Goal: Task Accomplishment & Management: Manage account settings

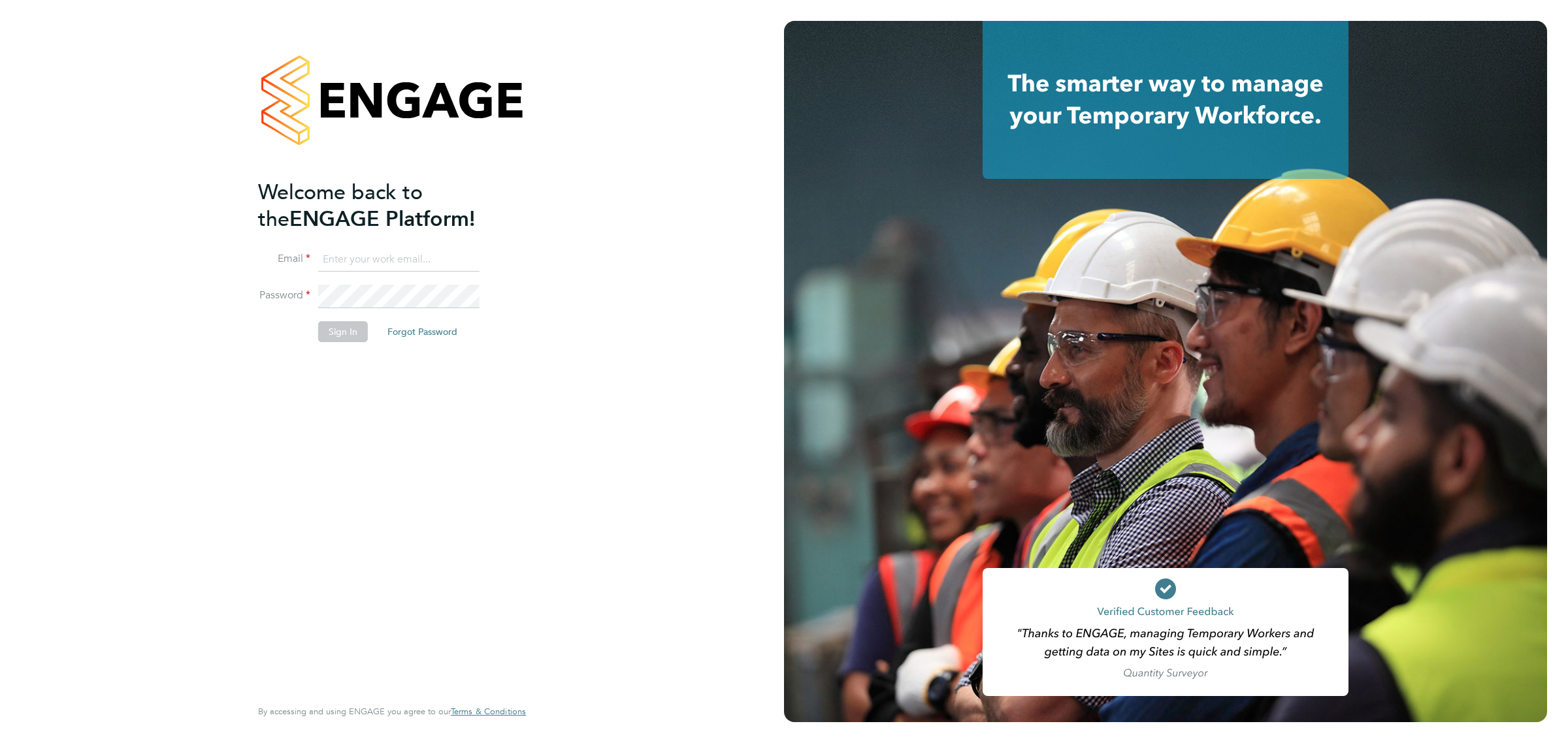
type input "vicki@bluewaterwales.com"
click at [348, 332] on button "Sign In" at bounding box center [343, 332] width 50 height 21
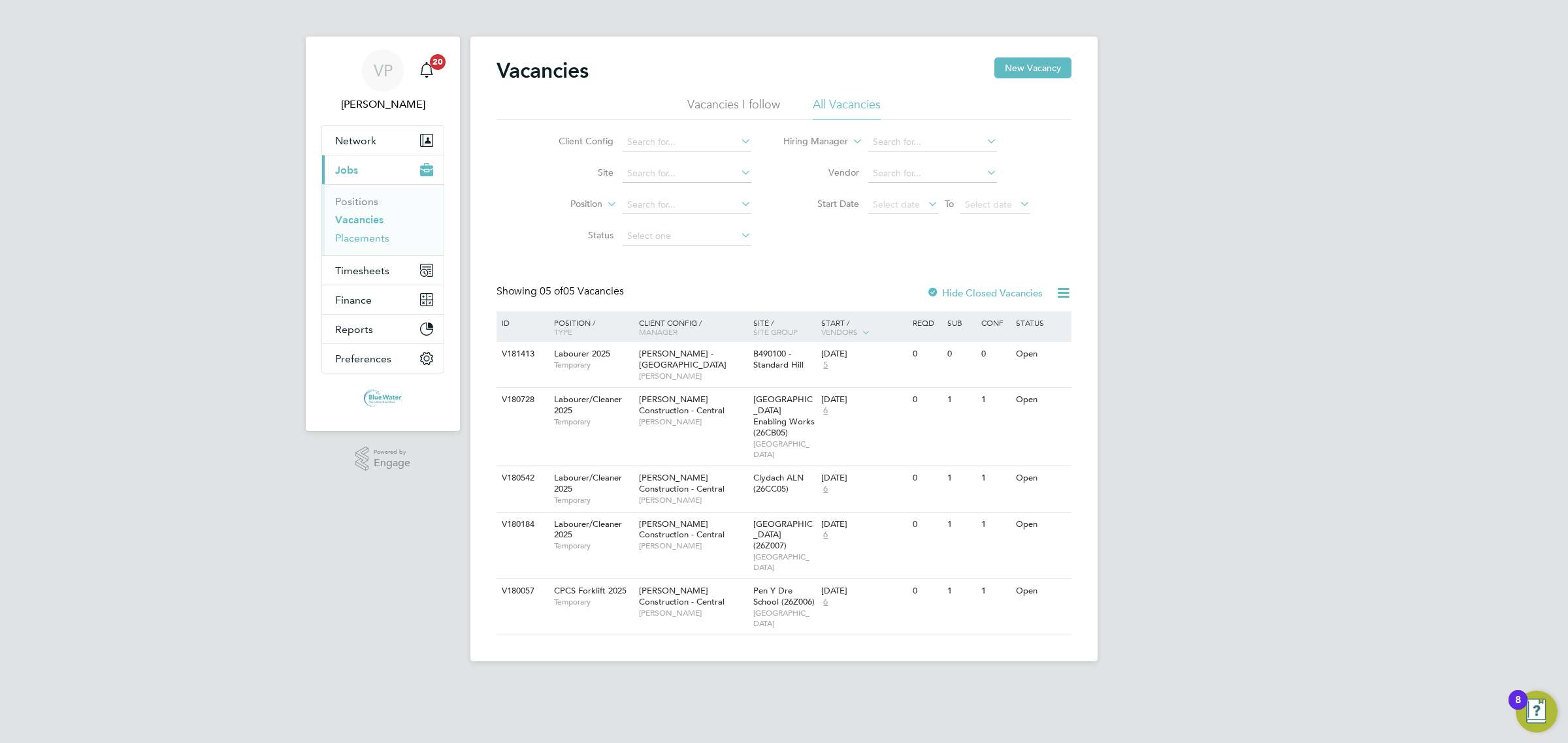
click at [377, 241] on link "Placements" at bounding box center [363, 238] width 54 height 12
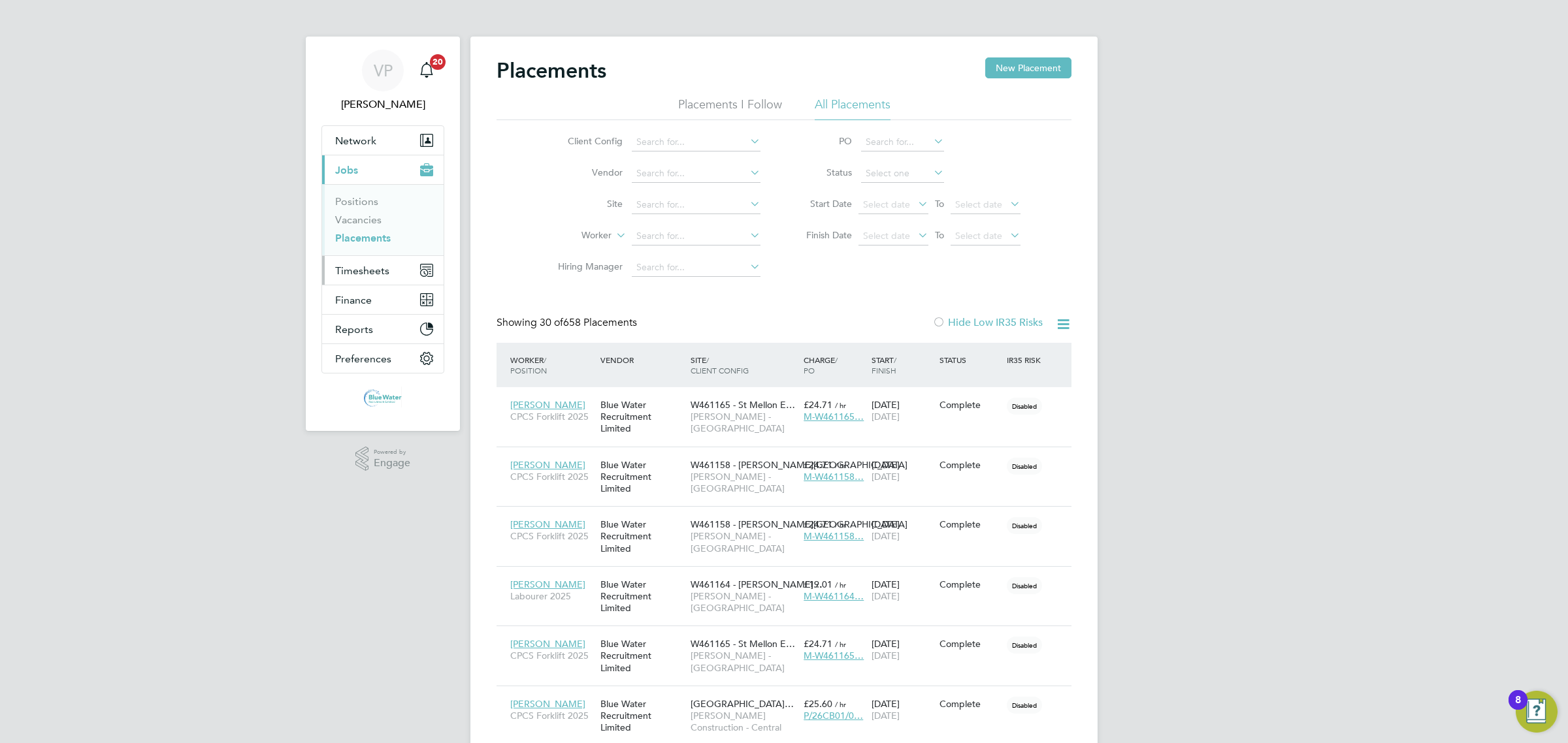
click at [329, 268] on button "Timesheets" at bounding box center [383, 270] width 121 height 29
click at [377, 230] on link "Timesheets" at bounding box center [363, 231] width 54 height 12
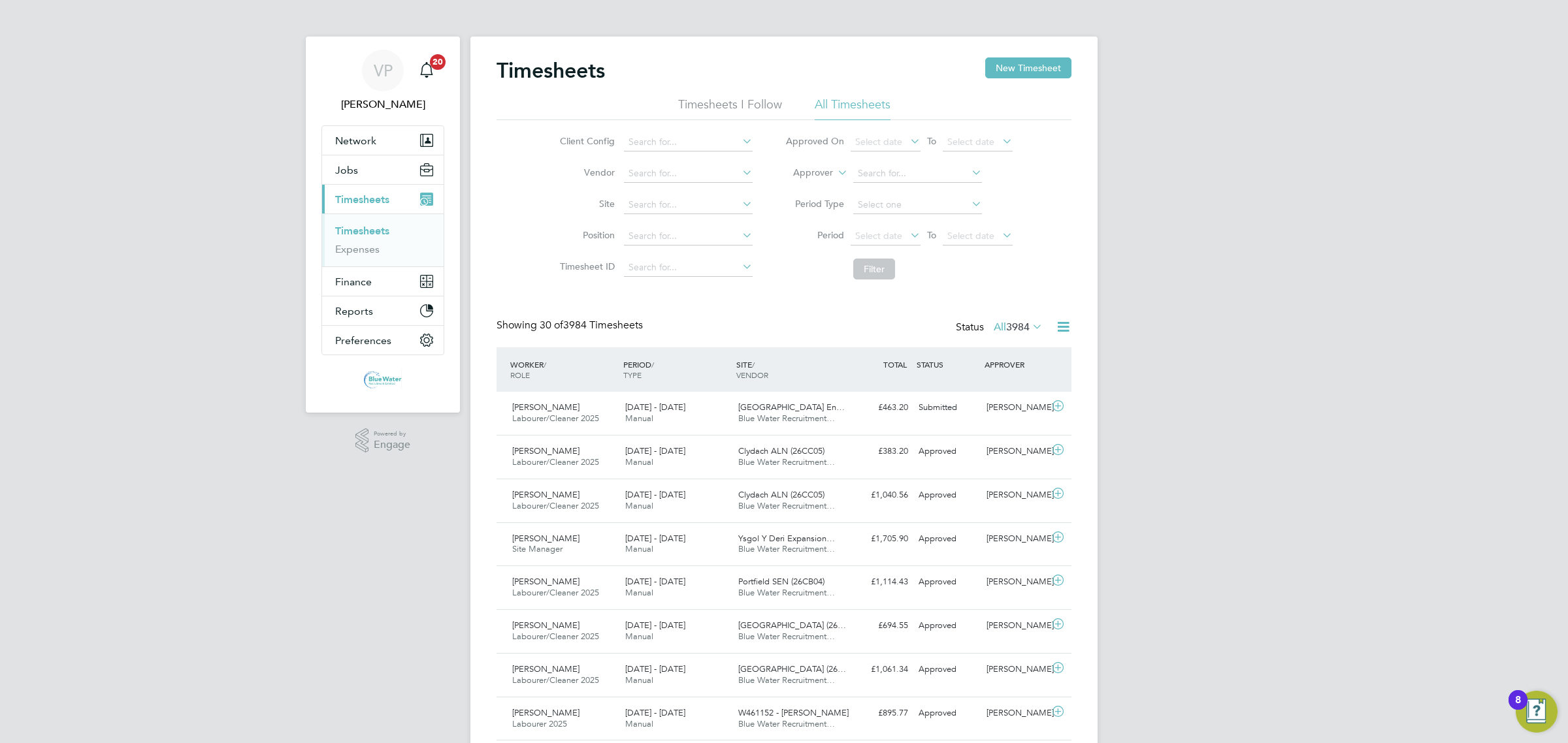
click at [1024, 321] on span "3984" at bounding box center [1017, 327] width 23 height 13
click at [1027, 340] on div "Showing 30 of 3984 Timesheets Status All 3984" at bounding box center [784, 332] width 575 height 29
click at [1030, 332] on icon at bounding box center [1030, 327] width 0 height 19
click at [1026, 383] on li "Submitted" at bounding box center [1000, 387] width 60 height 19
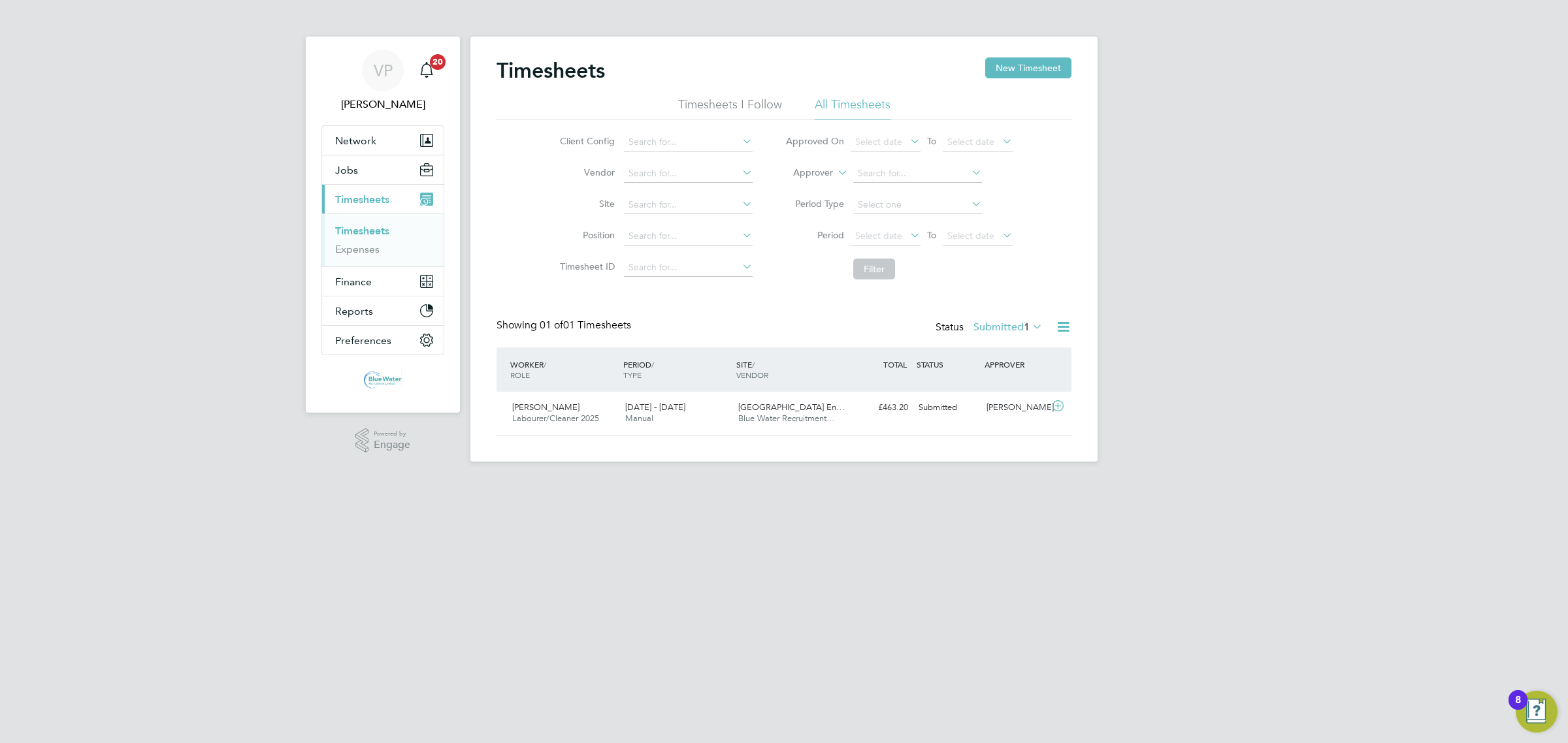
click at [1014, 328] on label "Submitted 1" at bounding box center [1007, 327] width 69 height 13
click at [1017, 328] on label "Submitted 1" at bounding box center [1007, 327] width 69 height 13
click at [1024, 331] on span "1" at bounding box center [1027, 327] width 6 height 13
click at [1010, 408] on li "Approved" at bounding box center [989, 406] width 60 height 19
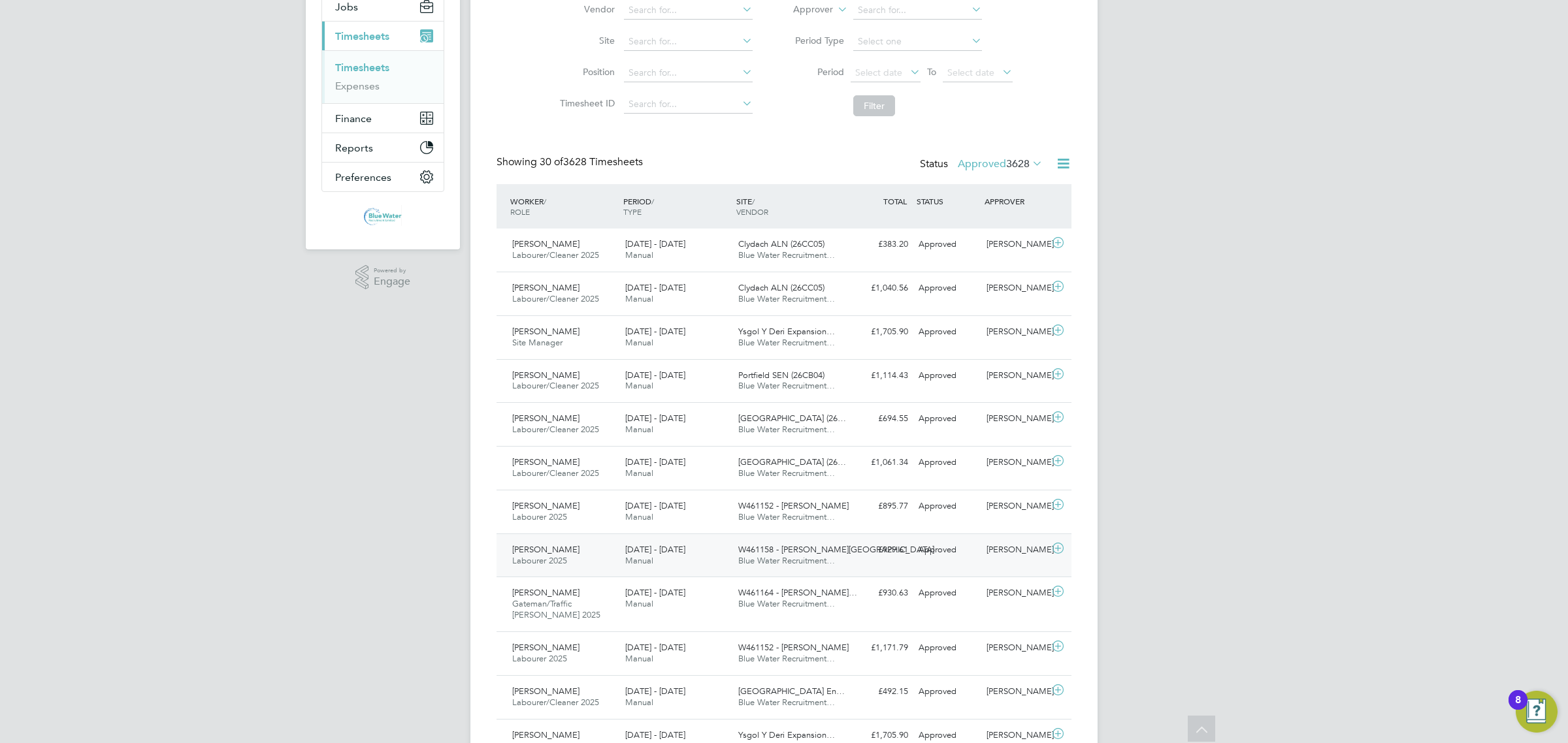
click at [617, 544] on div "Alan Waters Labourer 2025 20 - 26 Sep 2025" at bounding box center [564, 556] width 113 height 33
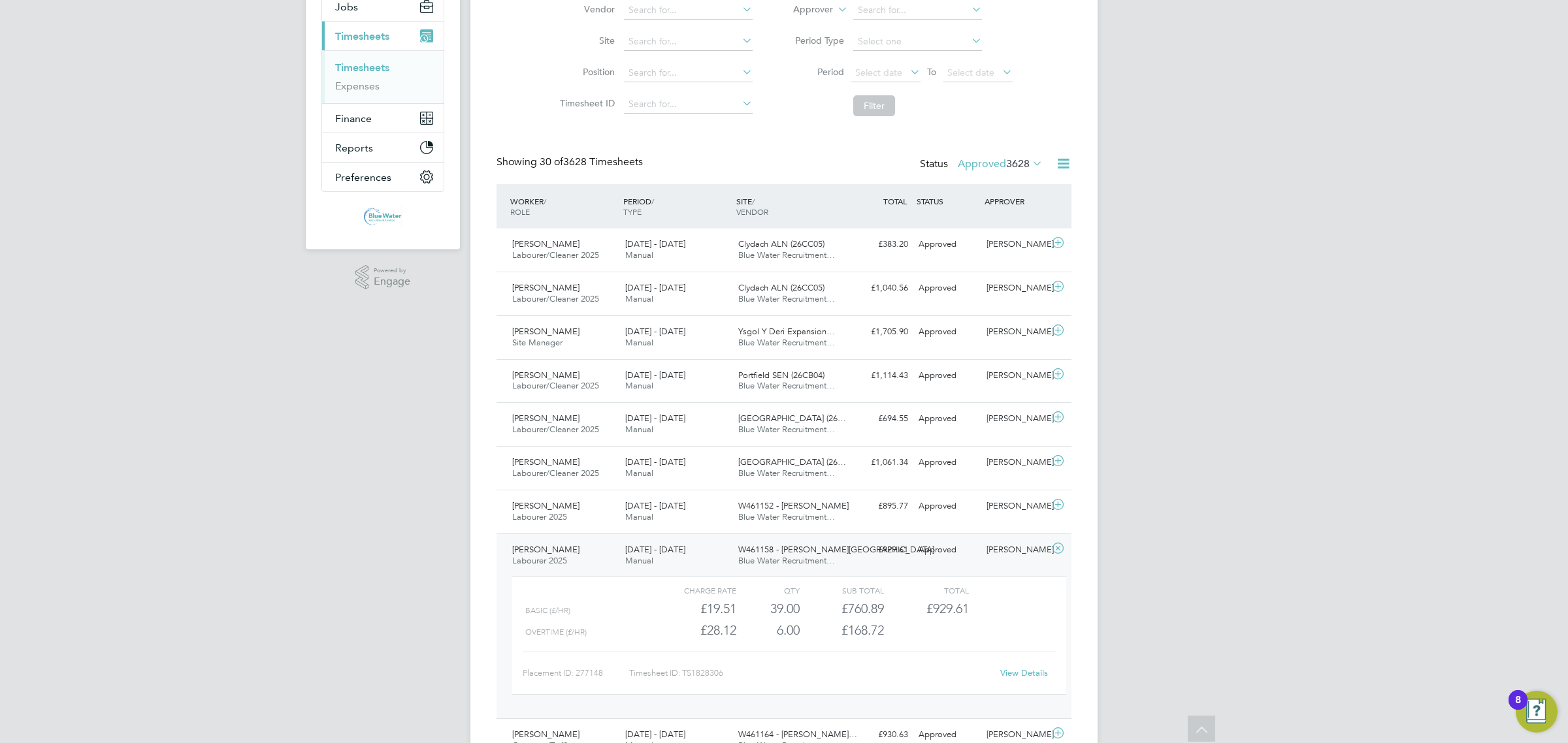
click at [1024, 676] on link "View Details" at bounding box center [1024, 673] width 47 height 11
click at [534, 545] on span "Alan Waters" at bounding box center [545, 550] width 68 height 11
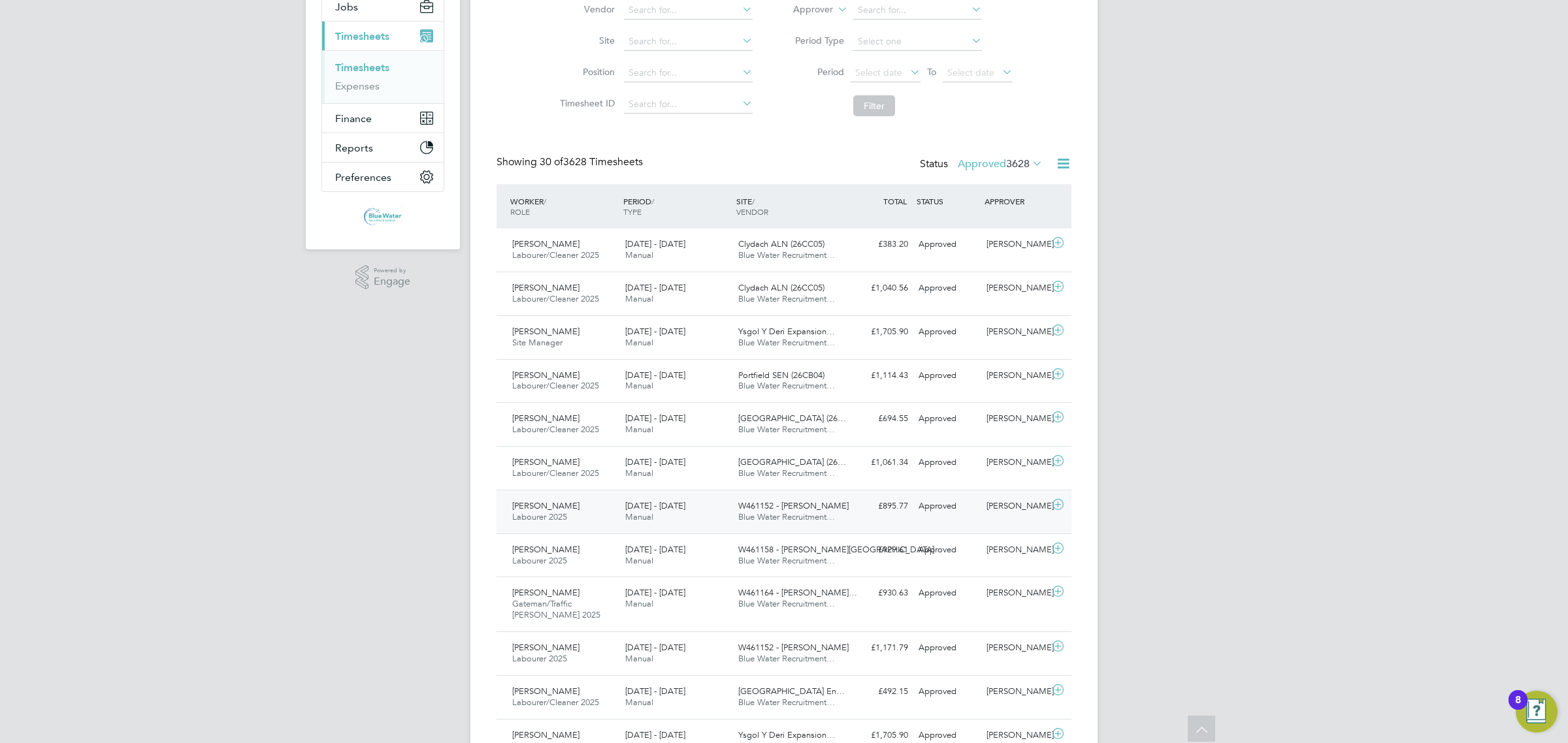
click at [573, 504] on div "William Jenkins Labourer 2025 20 - 26 Sep 2025" at bounding box center [564, 512] width 113 height 33
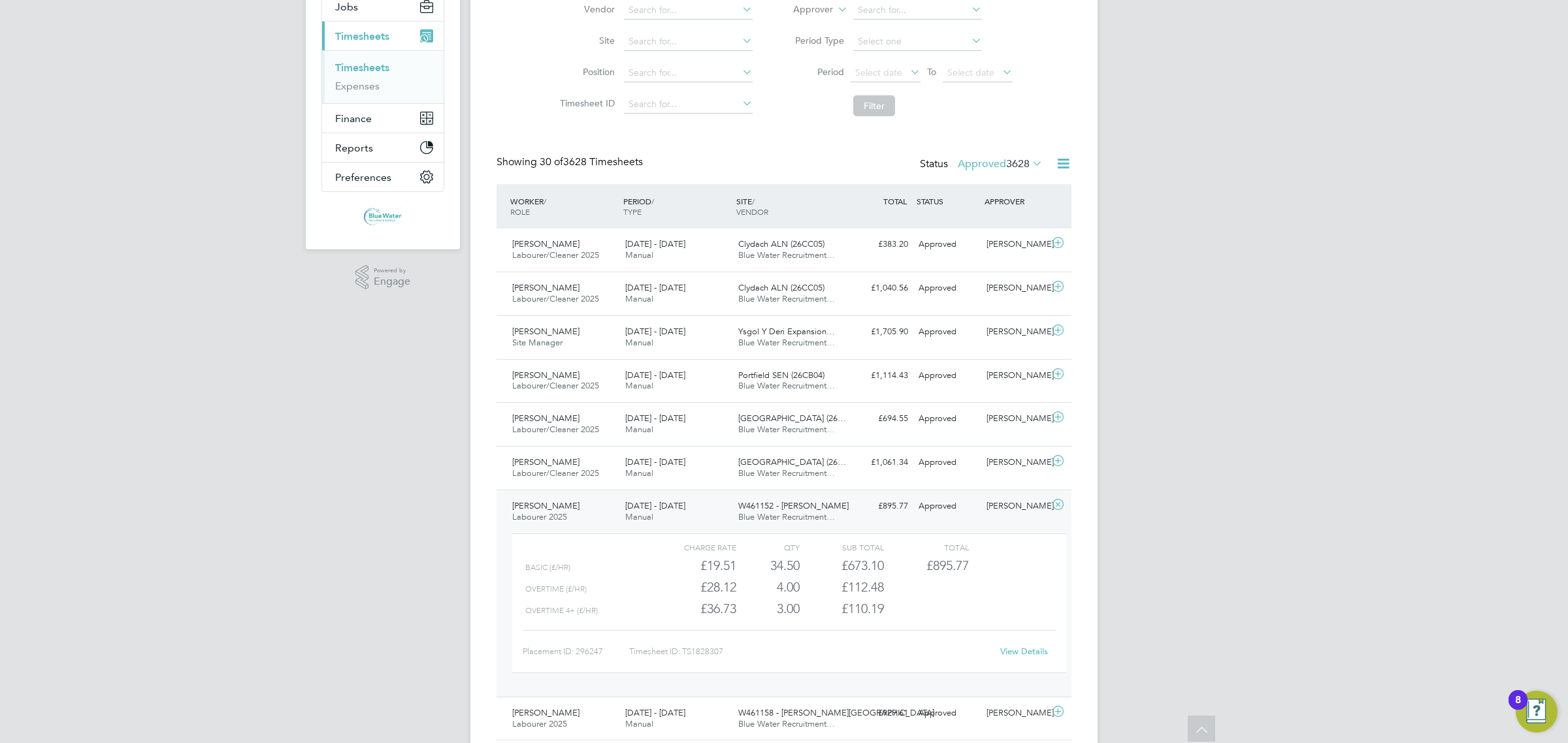
click at [1023, 653] on link "View Details" at bounding box center [1024, 651] width 47 height 11
click at [523, 498] on div "William Jenkins Labourer 2025 20 - 26 Sep 2025" at bounding box center [564, 512] width 113 height 33
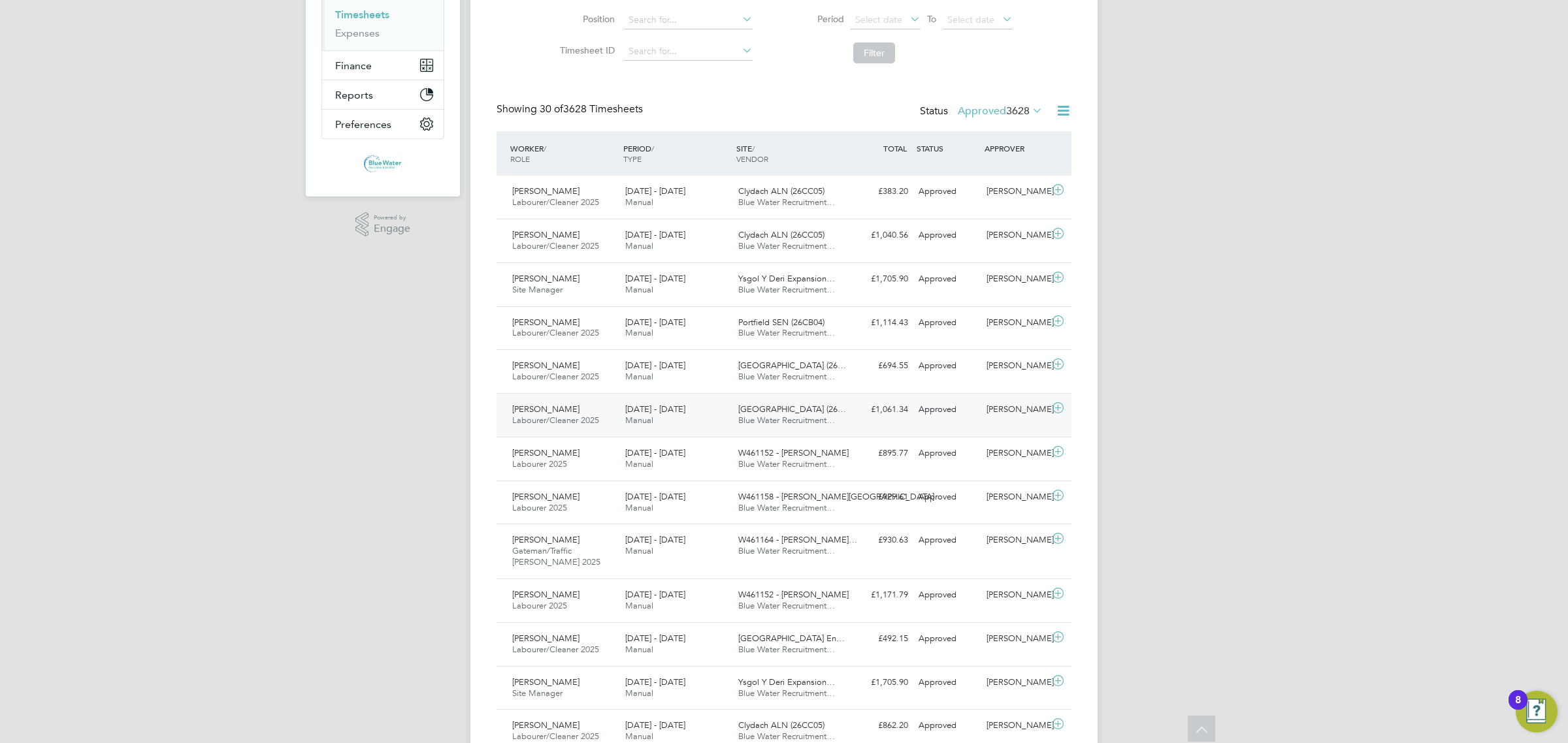
scroll to position [245, 0]
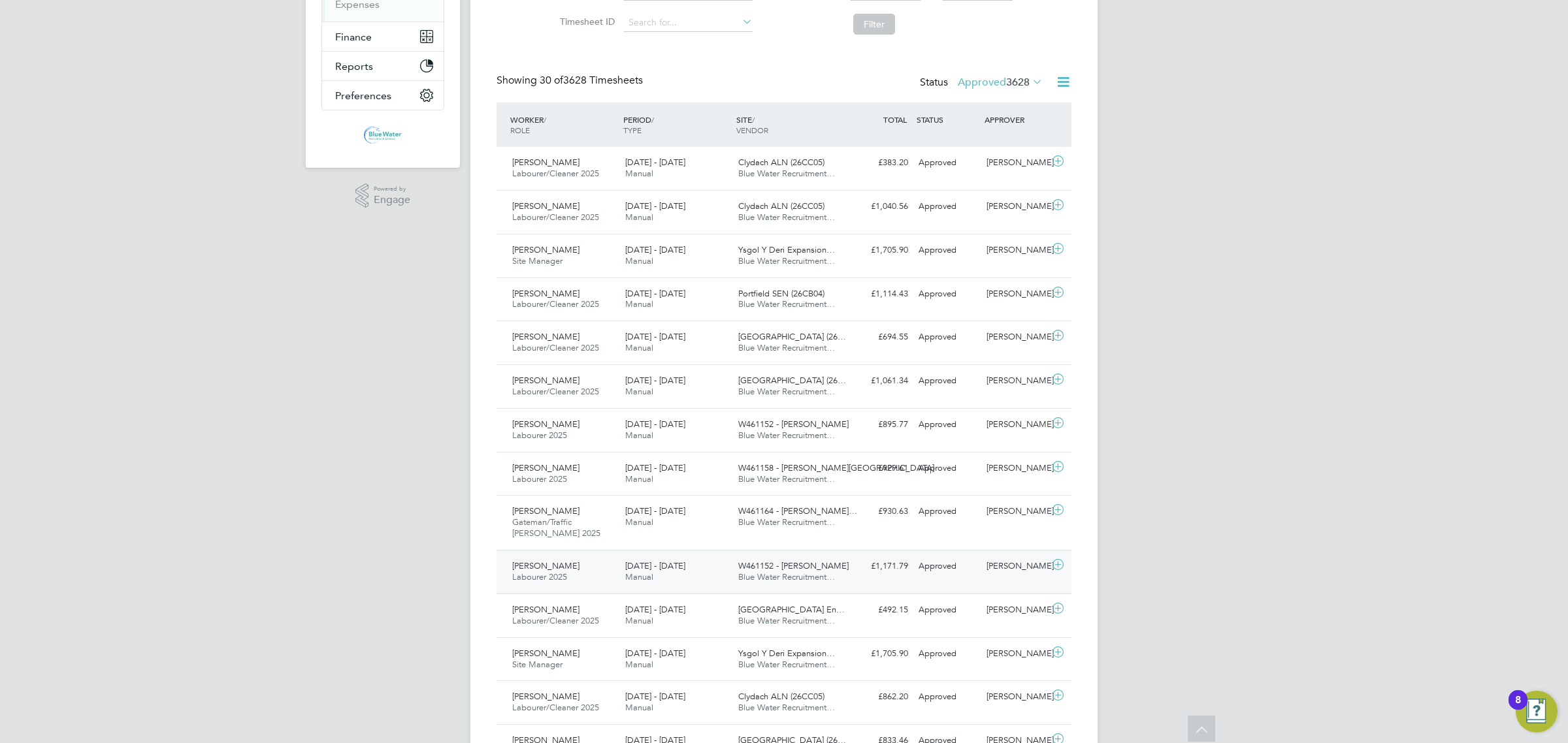
click at [588, 570] on div "Nicholas Longlands Labourer 2025 20 - 26 Sep 2025" at bounding box center [564, 572] width 113 height 33
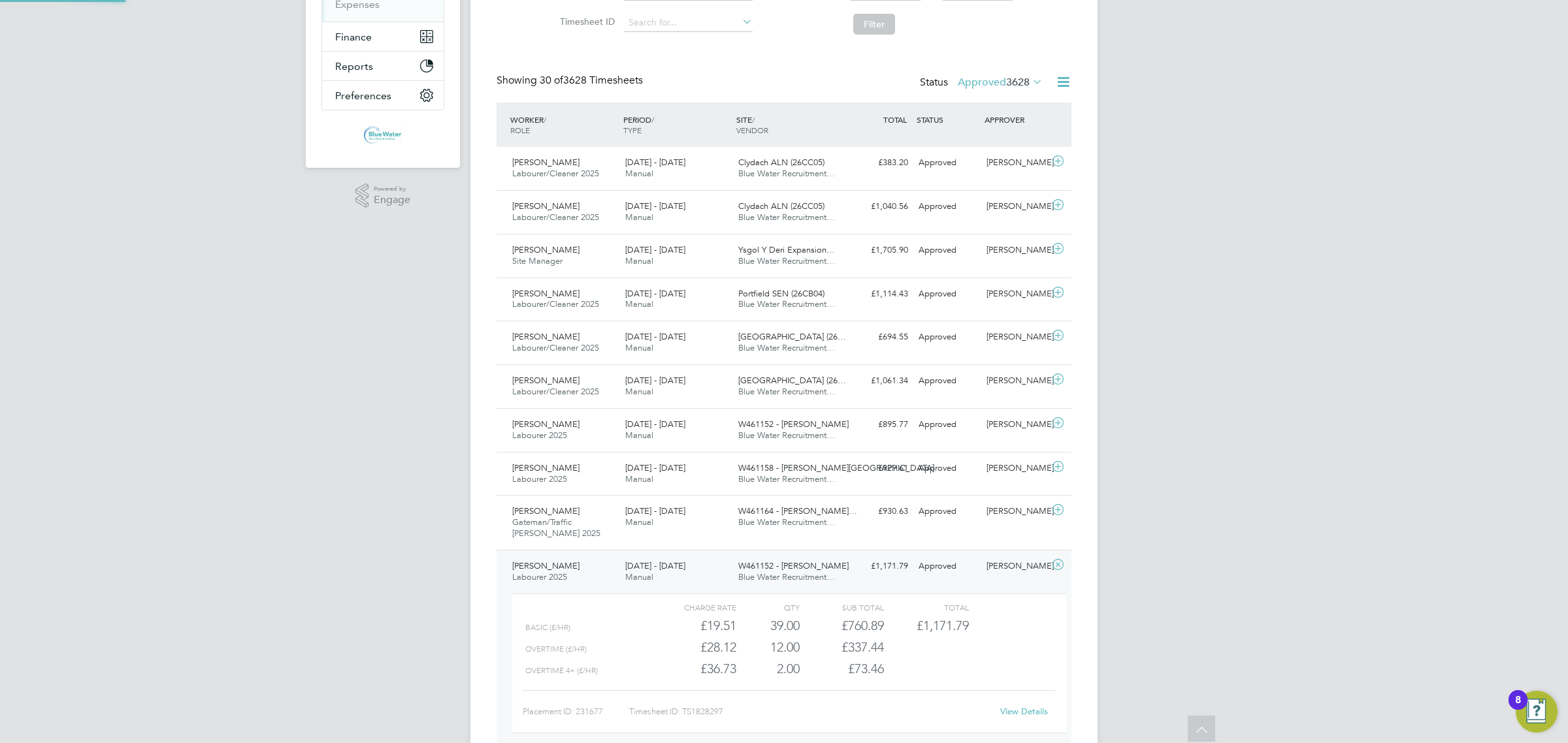
scroll to position [22, 127]
click at [1013, 713] on link "View Details" at bounding box center [1024, 711] width 47 height 11
click at [572, 557] on div "Nicholas Longlands Labourer 2025 20 - 26 Sep 2025" at bounding box center [564, 572] width 113 height 33
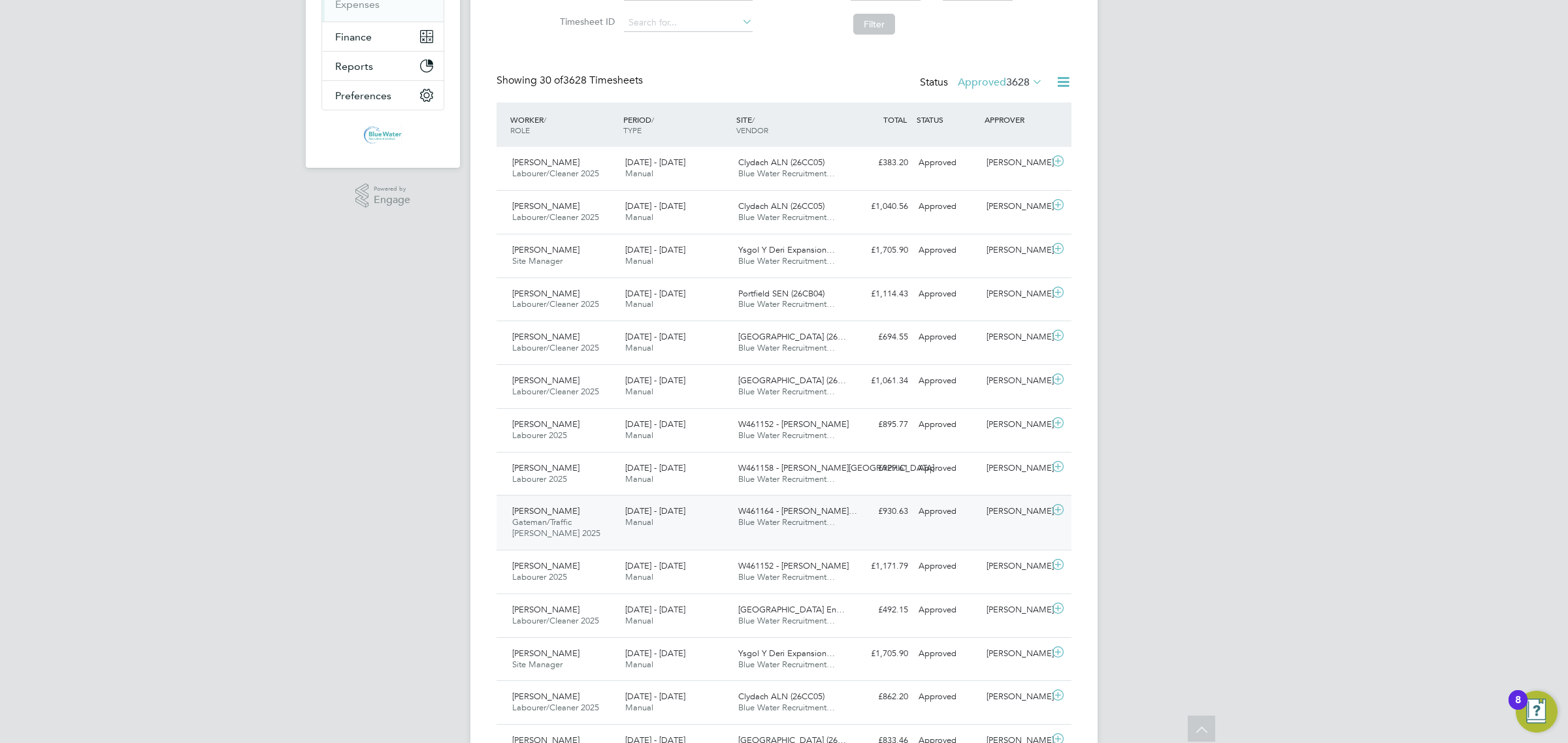
click at [582, 531] on div "Wesley Moore Gateman/Traffic Marshall 2025 20 - 26 Sep 2025" at bounding box center [564, 523] width 113 height 43
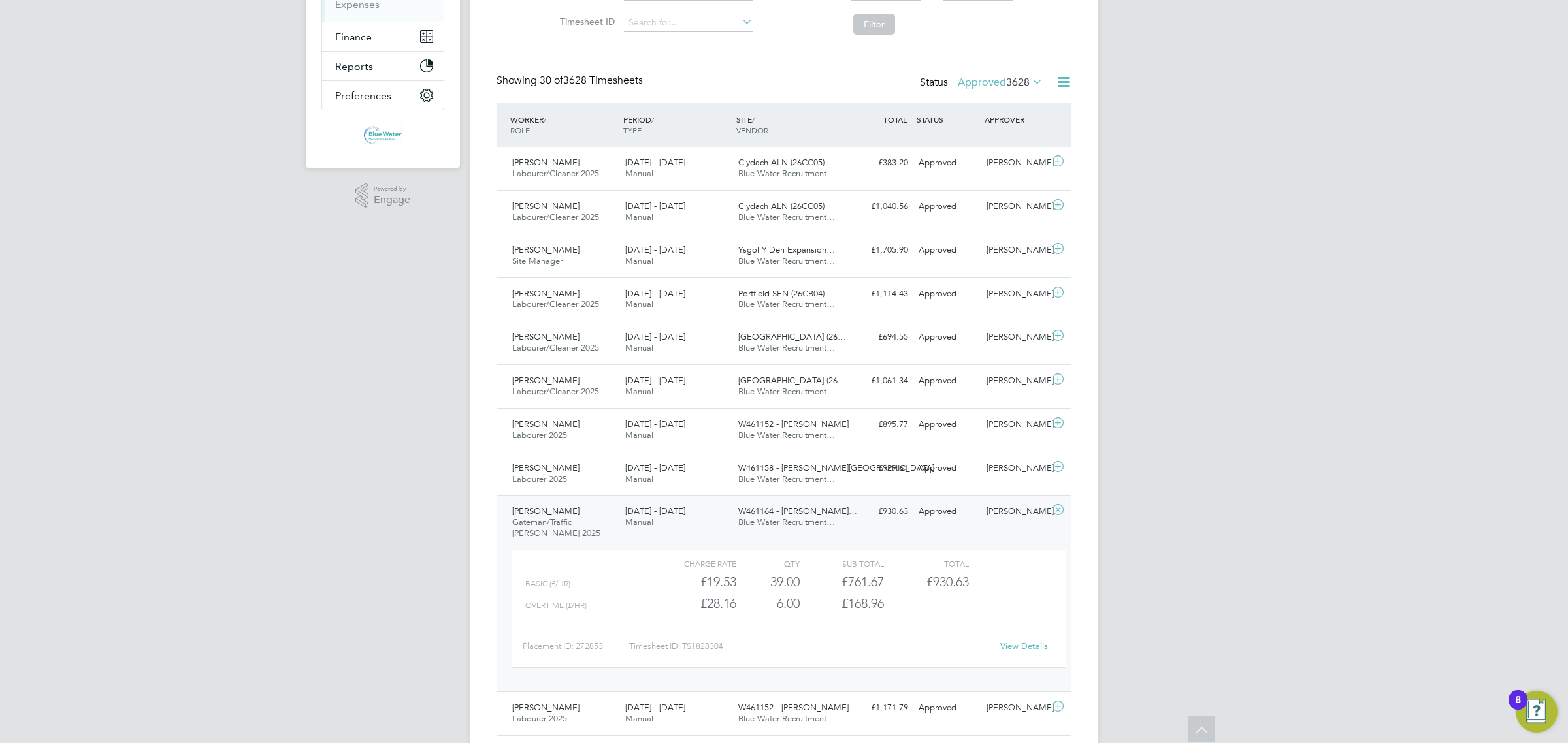
click at [1024, 641] on link "View Details" at bounding box center [1024, 646] width 47 height 11
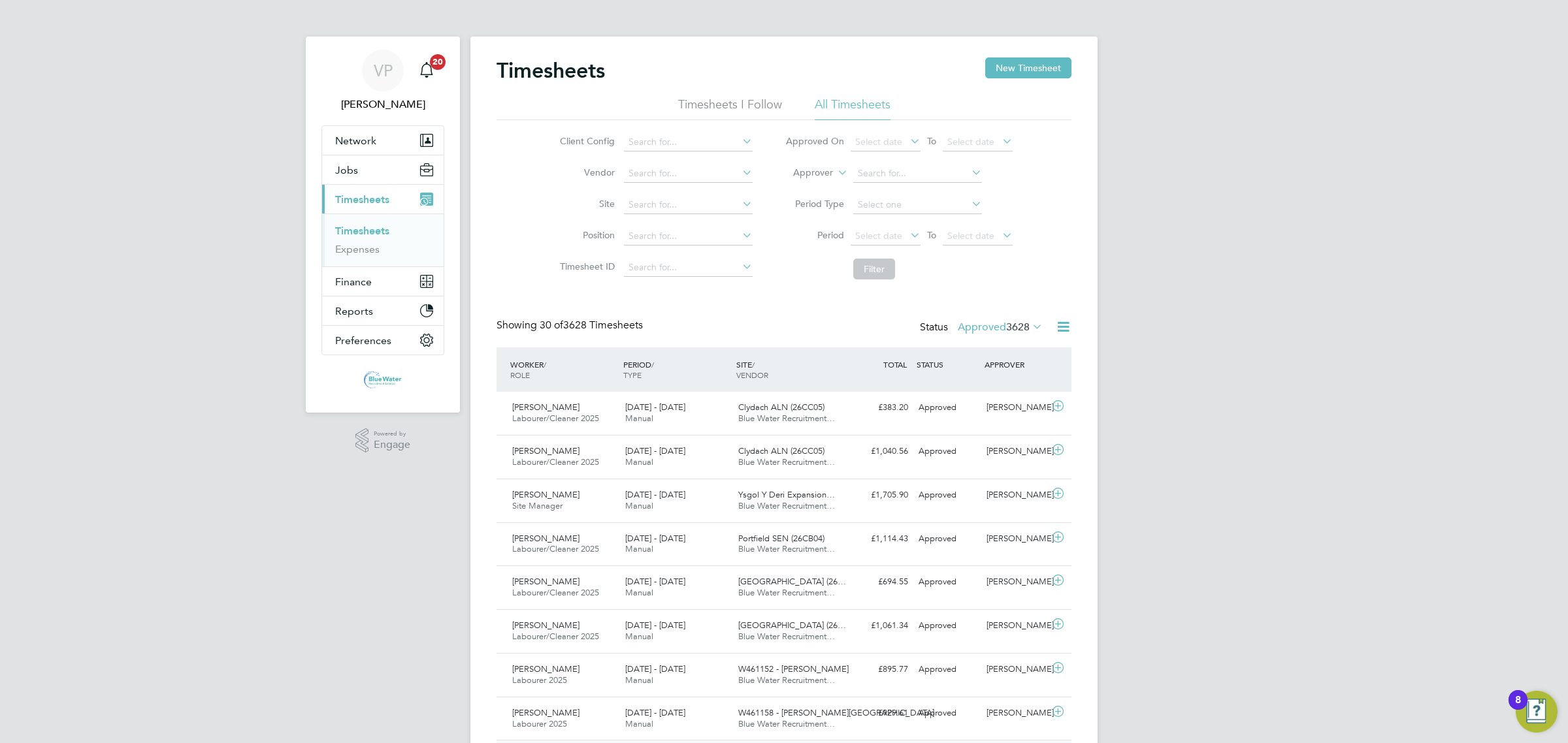
click at [355, 226] on link "Timesheets" at bounding box center [363, 231] width 54 height 12
click at [997, 332] on label "Approved 3628" at bounding box center [1000, 327] width 85 height 13
click at [988, 407] on li "Approved" at bounding box center [982, 406] width 60 height 19
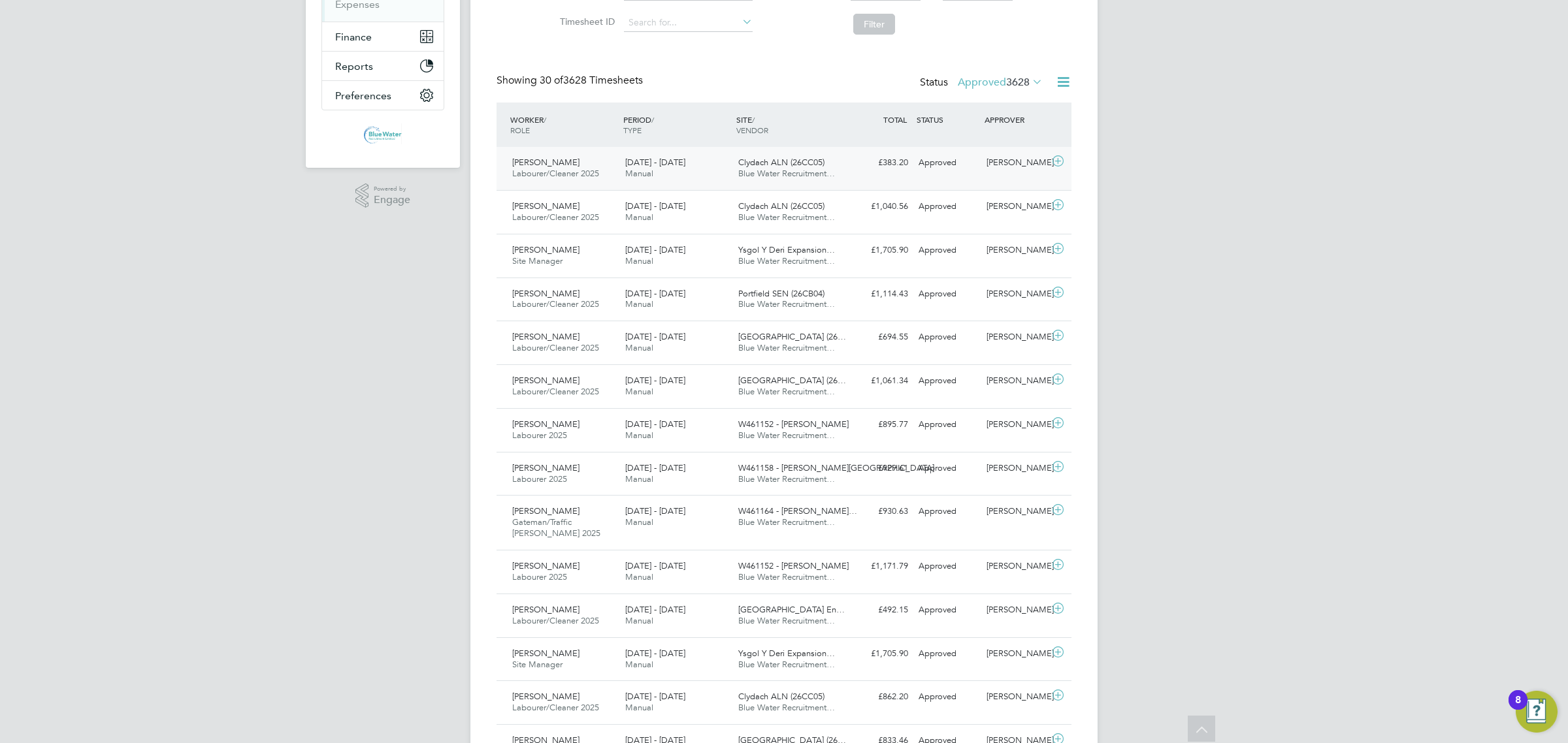
click at [576, 174] on span "Labourer/Cleaner 2025" at bounding box center [555, 173] width 87 height 11
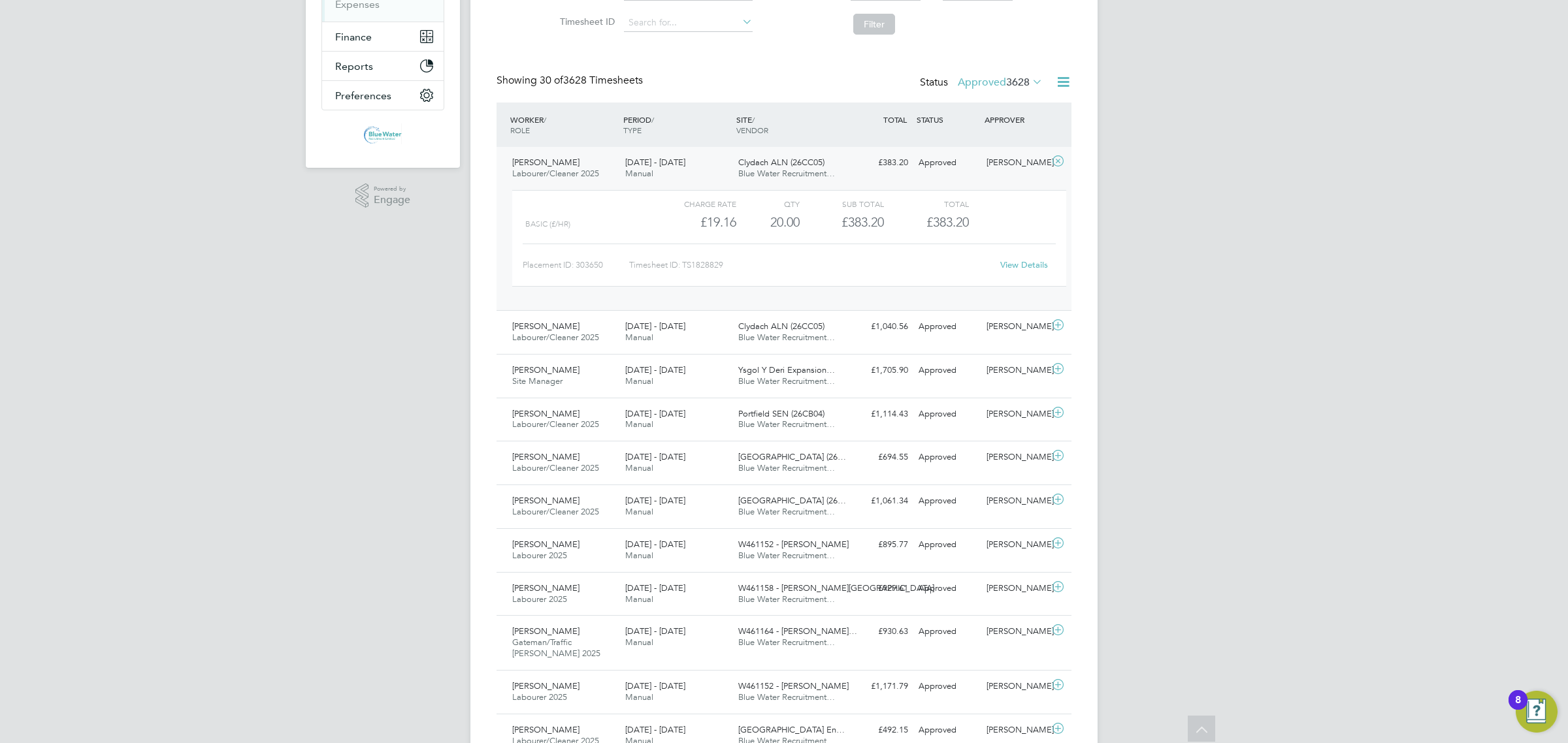
click at [1017, 266] on link "View Details" at bounding box center [1024, 265] width 47 height 11
click at [641, 338] on span "Manual" at bounding box center [639, 337] width 28 height 11
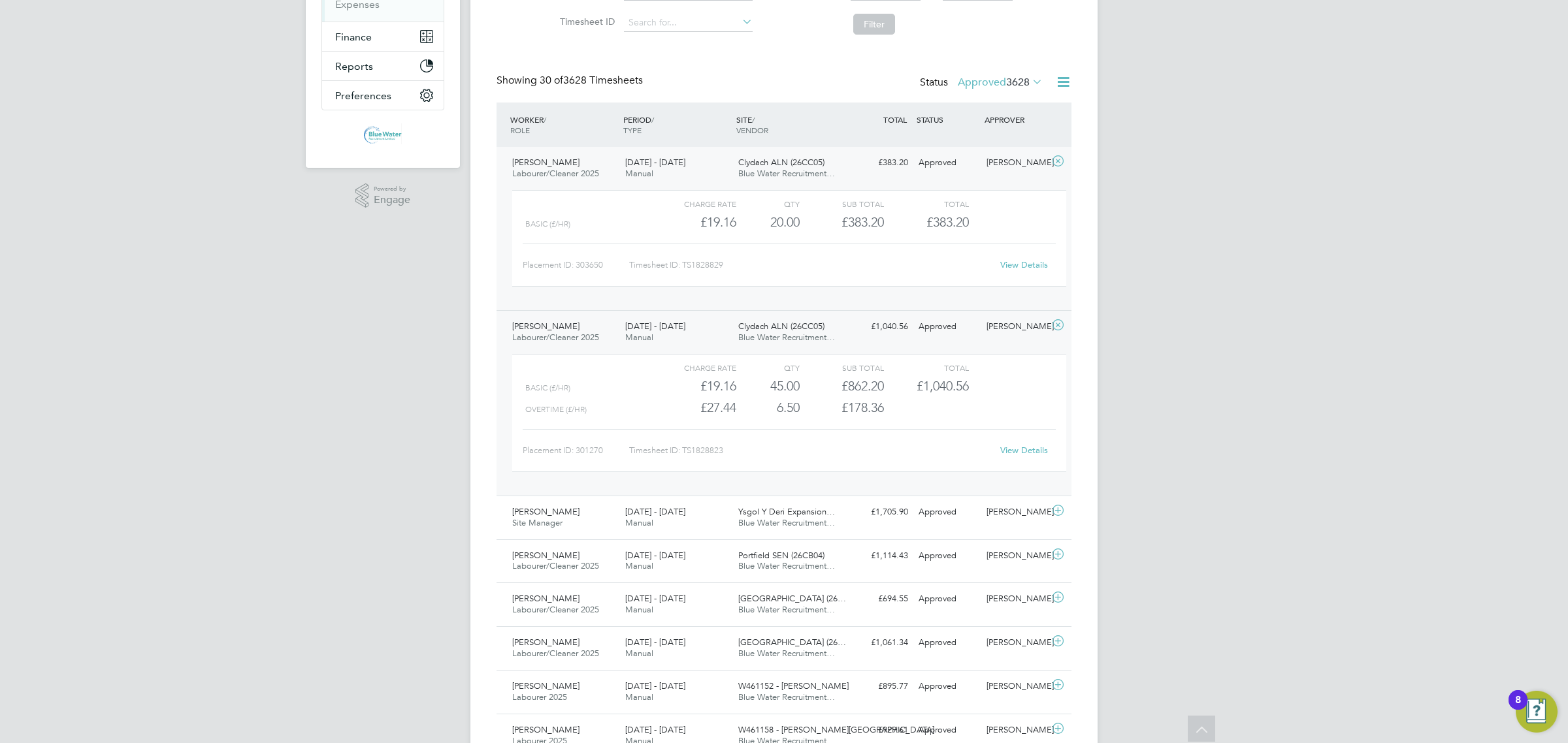
click at [1018, 453] on link "View Details" at bounding box center [1024, 450] width 47 height 11
click at [586, 307] on div "Nigel Robinson Labourer/Cleaner 2025 20 - 26 Sep 2025 20 - 26 Sep 2025 Manual C…" at bounding box center [784, 228] width 575 height 163
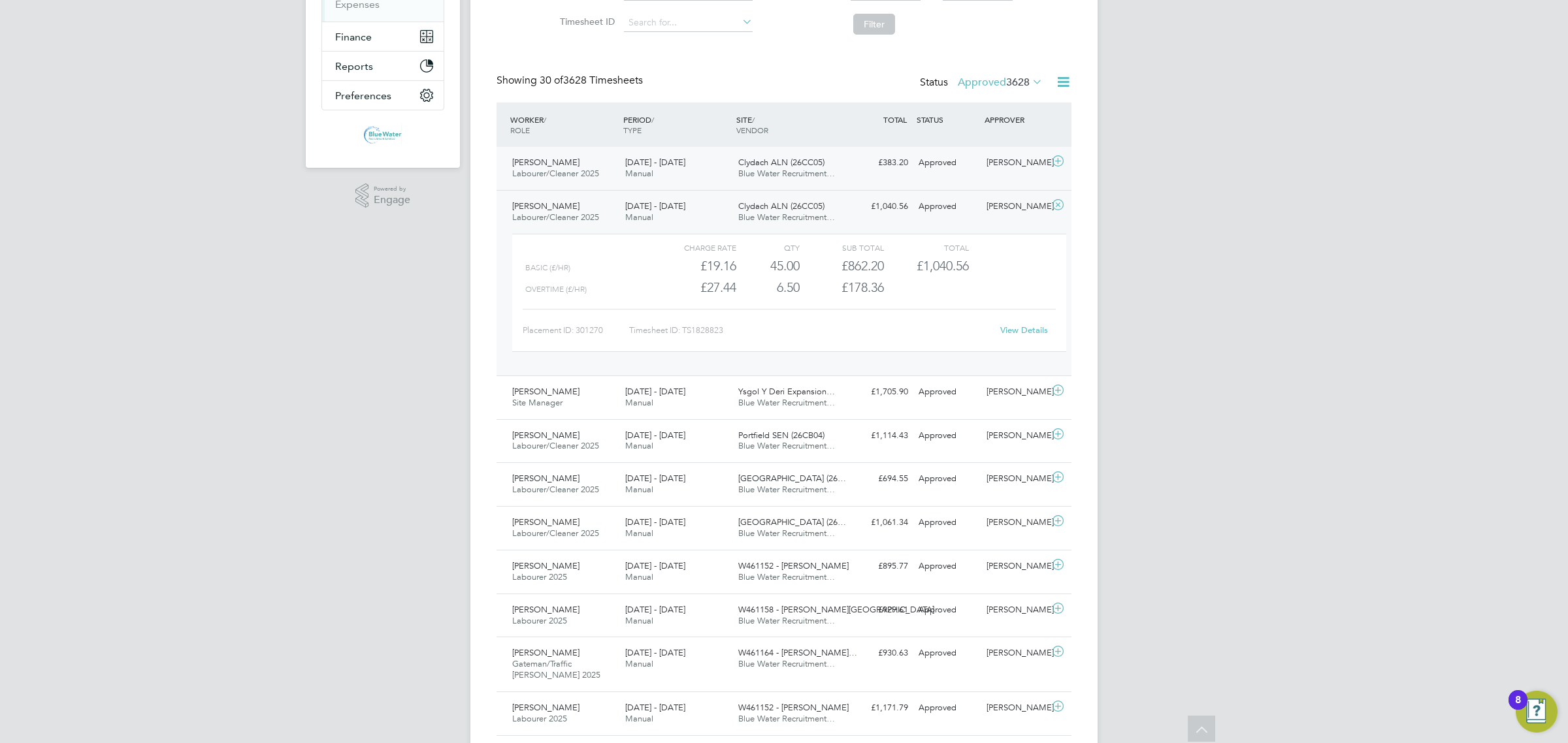
click at [579, 180] on div "Nigel Robinson Labourer/Cleaner 2025 20 - 26 Sep 2025" at bounding box center [564, 168] width 113 height 33
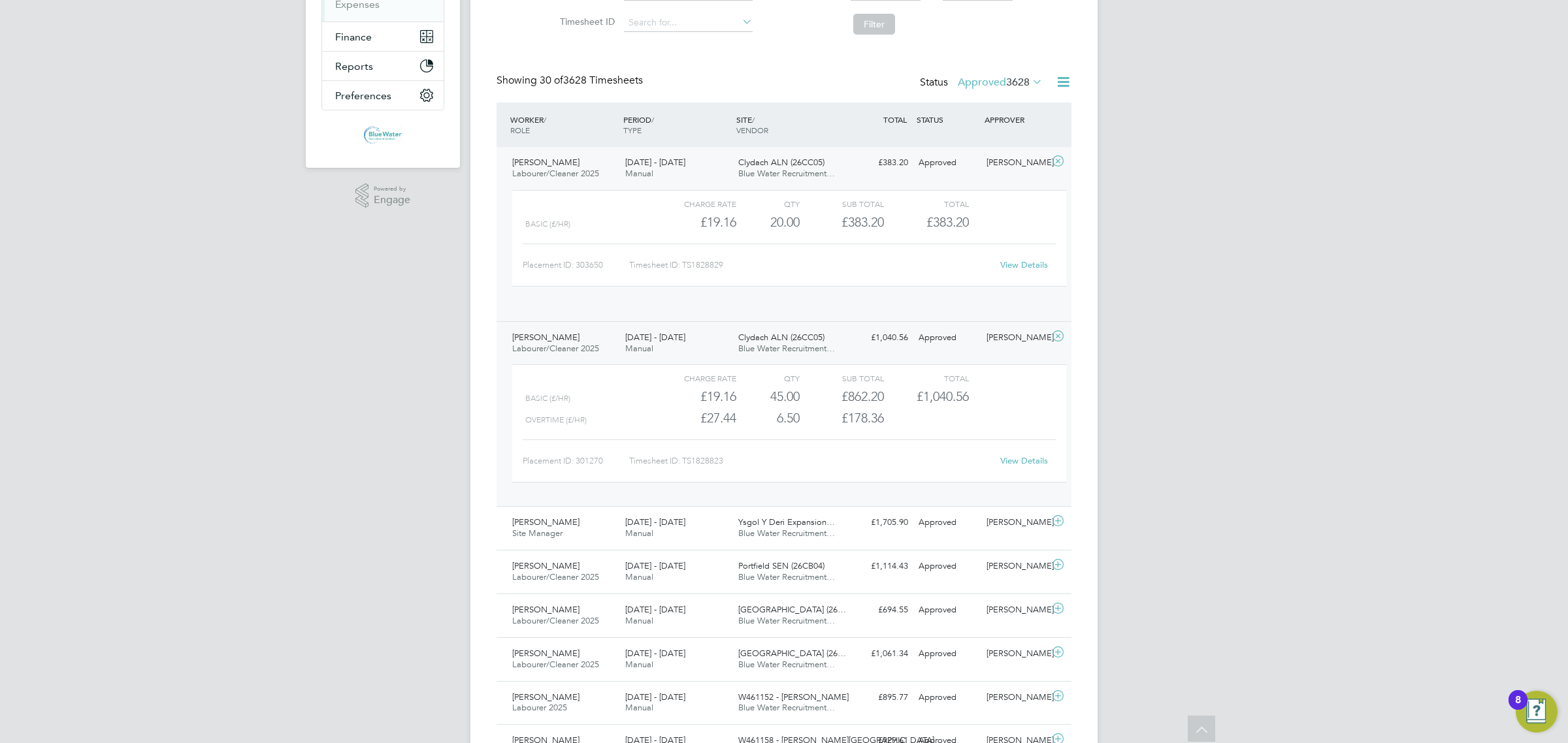
scroll to position [22, 127]
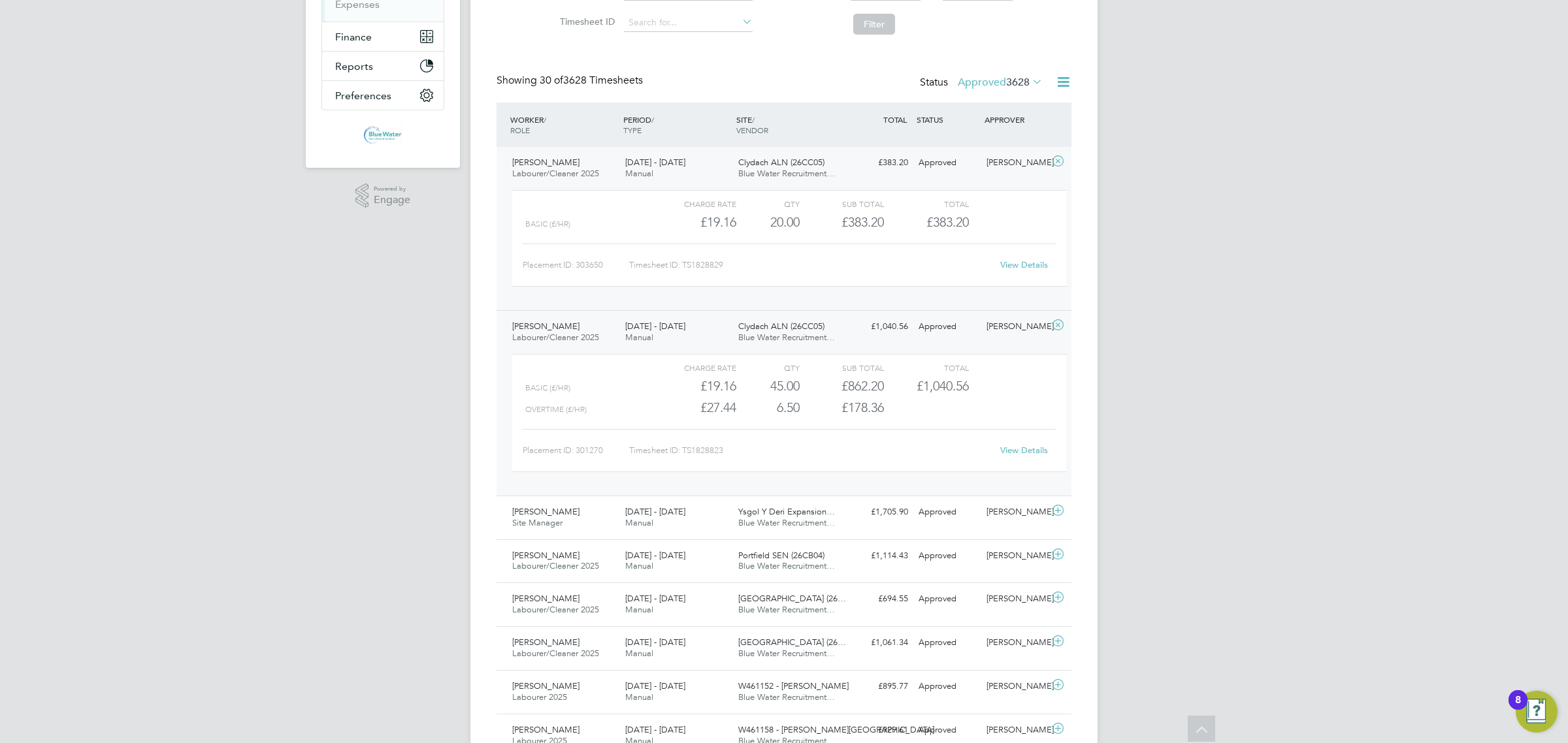
click at [577, 182] on div "Nigel Robinson Labourer/Cleaner 2025 20 - 26 Sep 2025 20 - 26 Sep 2025 Manual C…" at bounding box center [784, 228] width 575 height 163
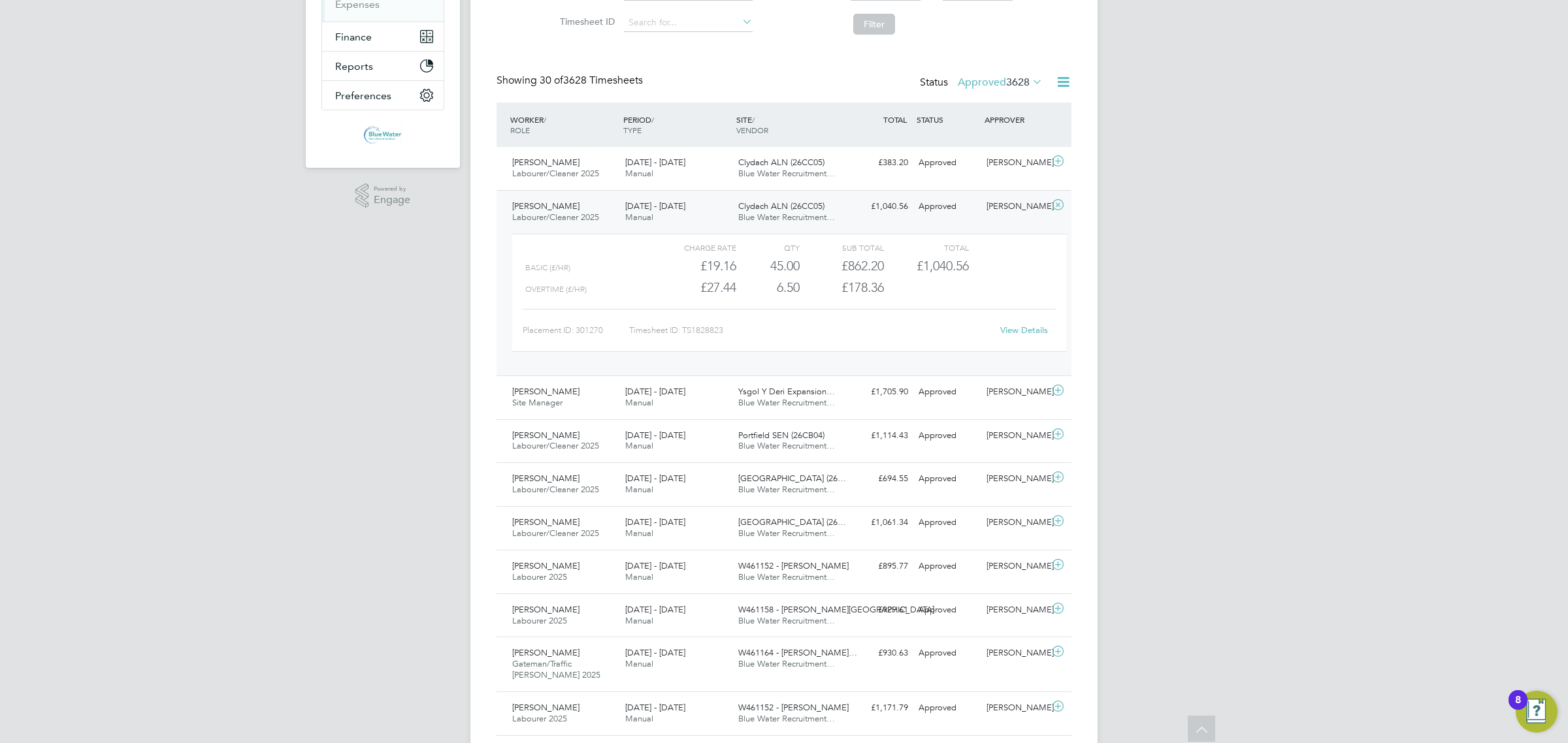
click at [580, 220] on span "Labourer/Cleaner 2025" at bounding box center [555, 217] width 87 height 11
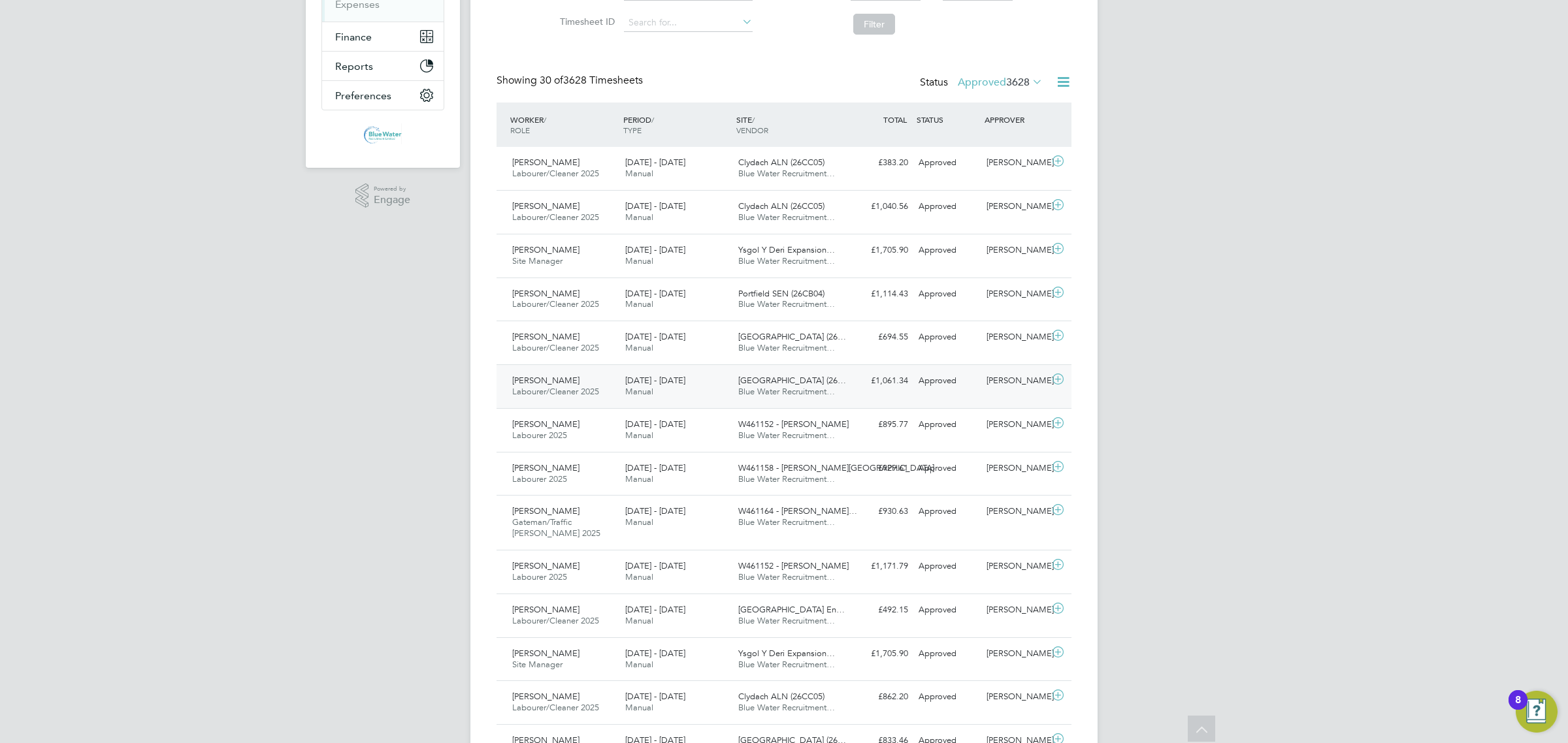
click at [562, 369] on div "Wayne Davies Labourer/Cleaner 2025 20 - 26 Sep 2025 20 - 26 Sep 2025 Manual Abe…" at bounding box center [784, 386] width 575 height 43
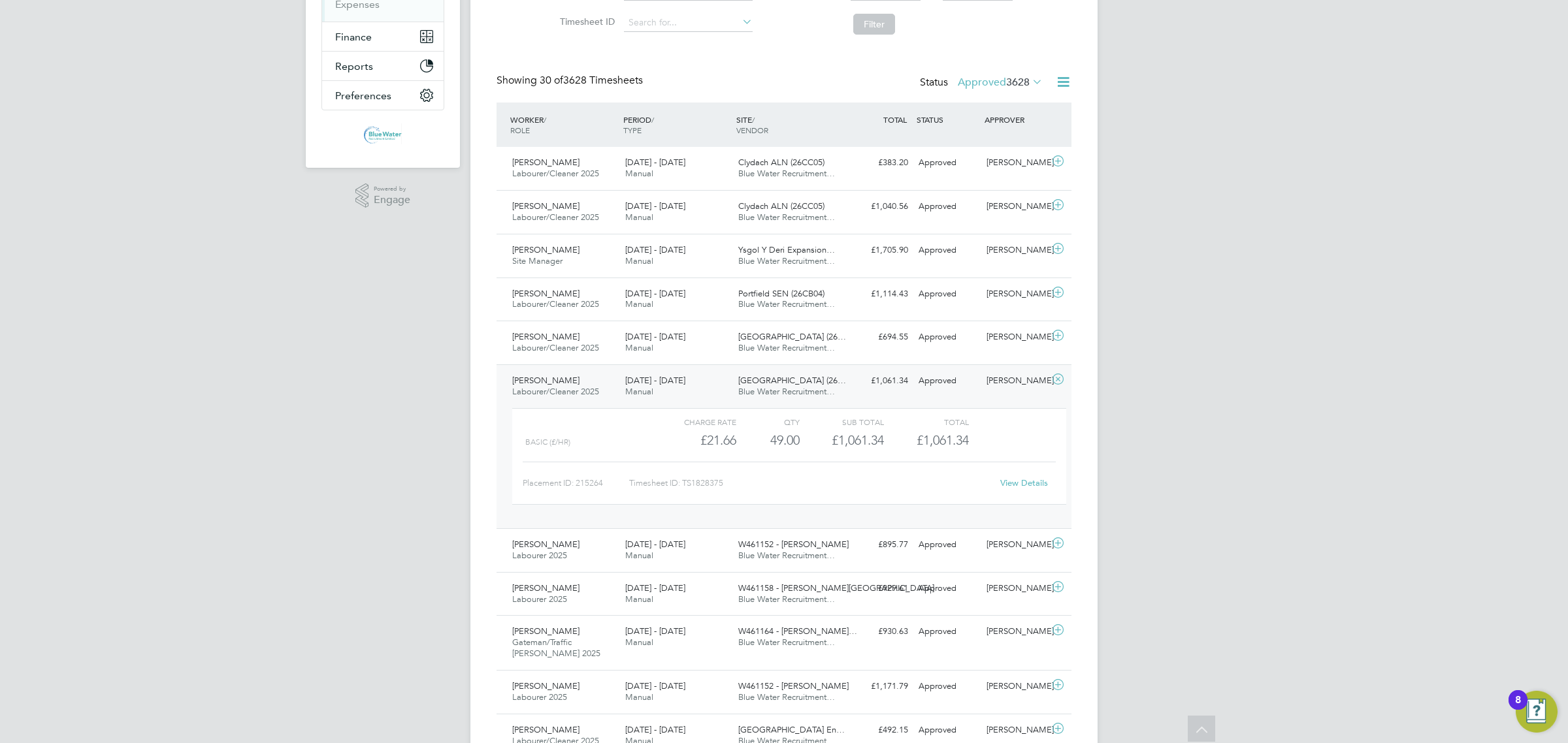
click at [1029, 481] on link "View Details" at bounding box center [1024, 483] width 47 height 11
click at [553, 392] on span "Labourer/Cleaner 2025" at bounding box center [555, 391] width 87 height 11
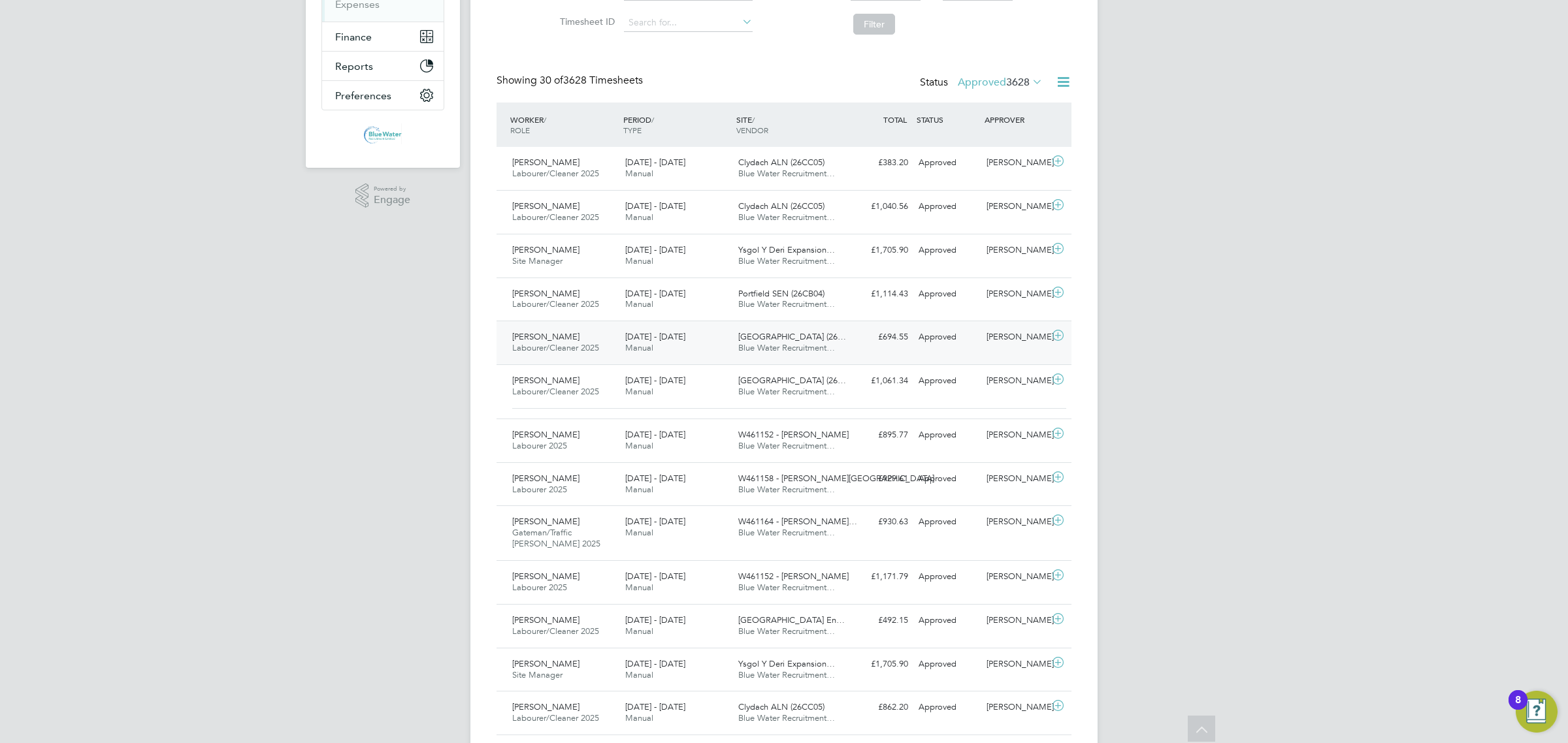
click at [565, 355] on div "Conor Hubbard Labourer/Cleaner 2025 20 - 26 Sep 2025" at bounding box center [564, 343] width 113 height 33
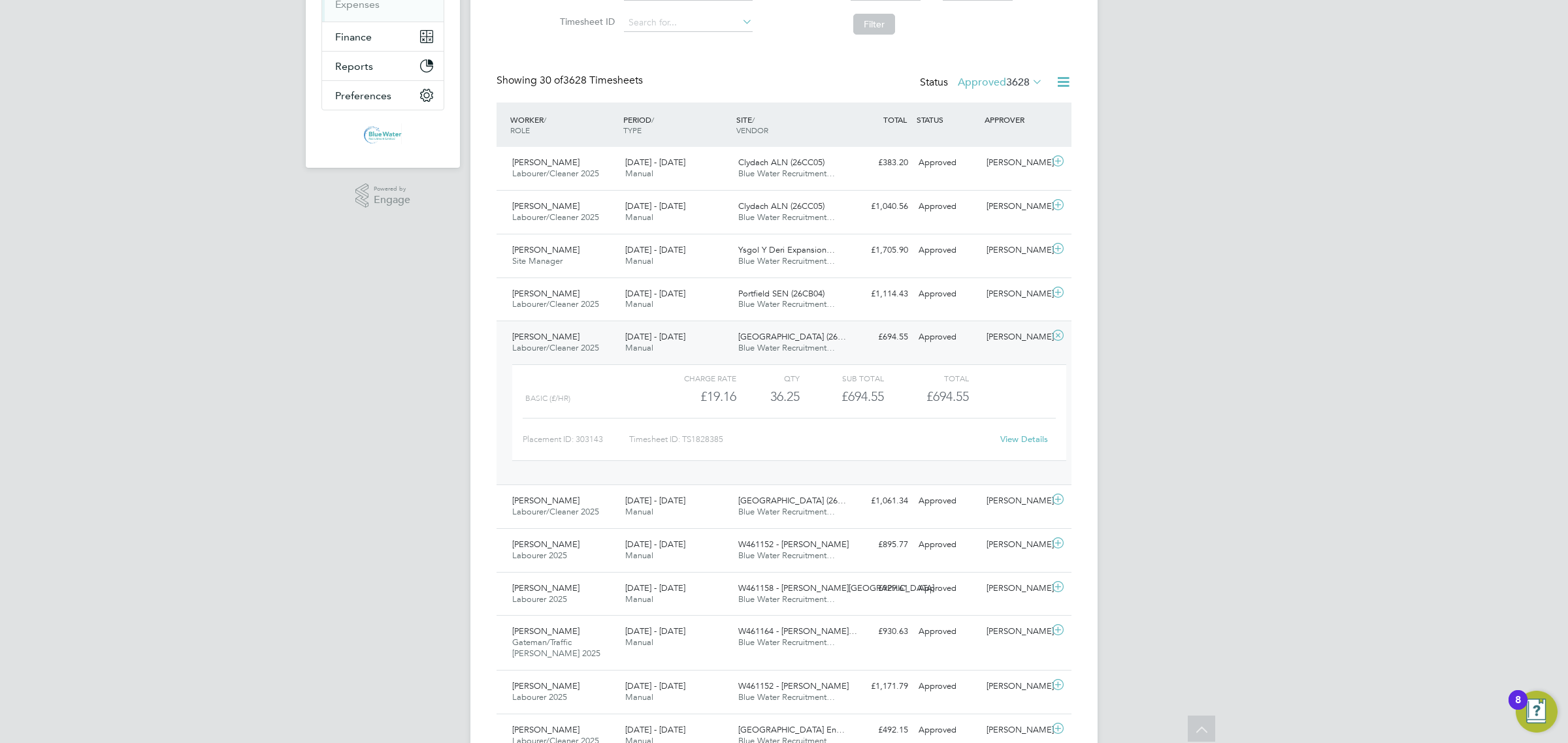
click at [1021, 438] on link "View Details" at bounding box center [1024, 439] width 47 height 11
click at [645, 328] on div "20 - 26 Sep 2025 Manual" at bounding box center [676, 343] width 113 height 33
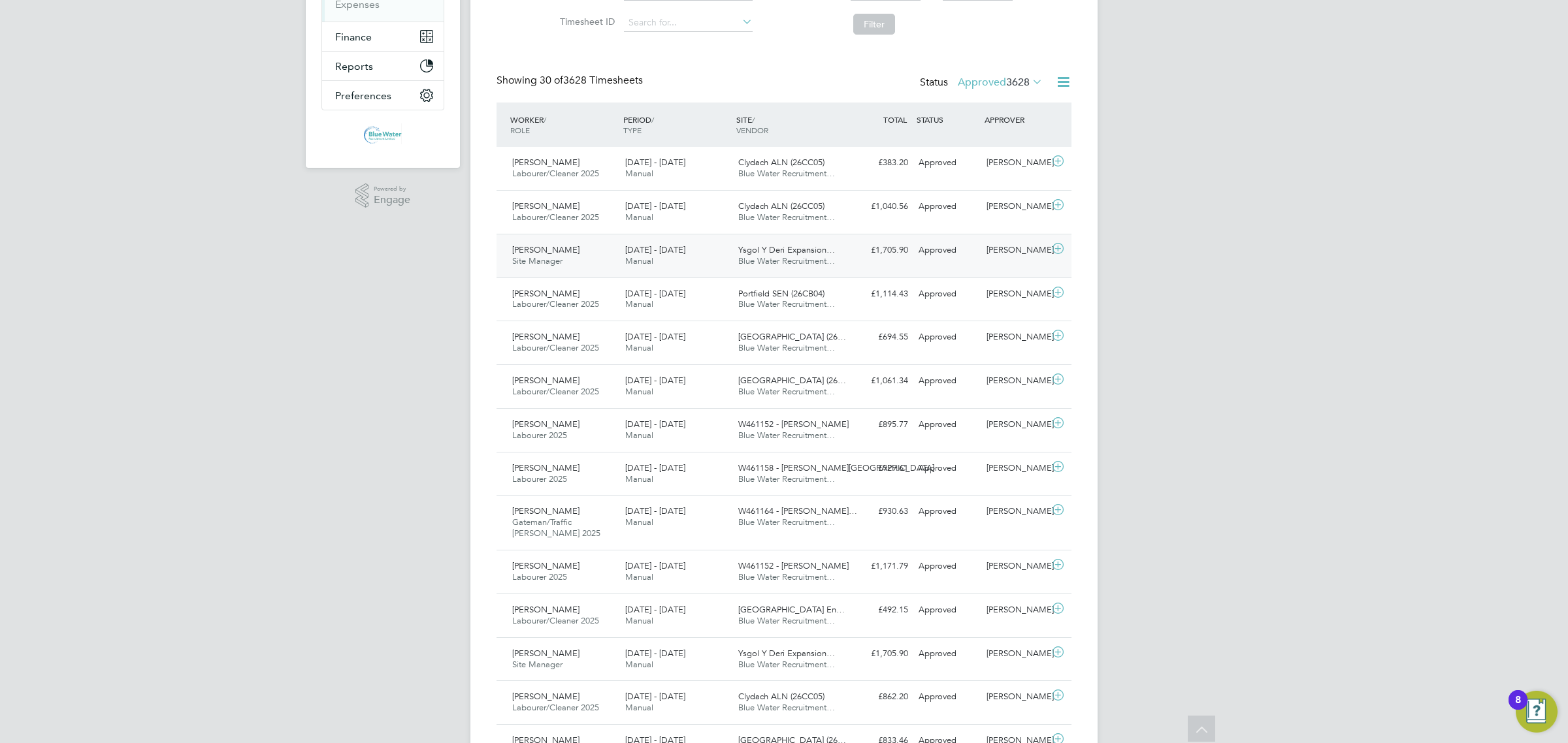
click at [651, 253] on span "20 - 26 Sep 2025" at bounding box center [655, 250] width 60 height 11
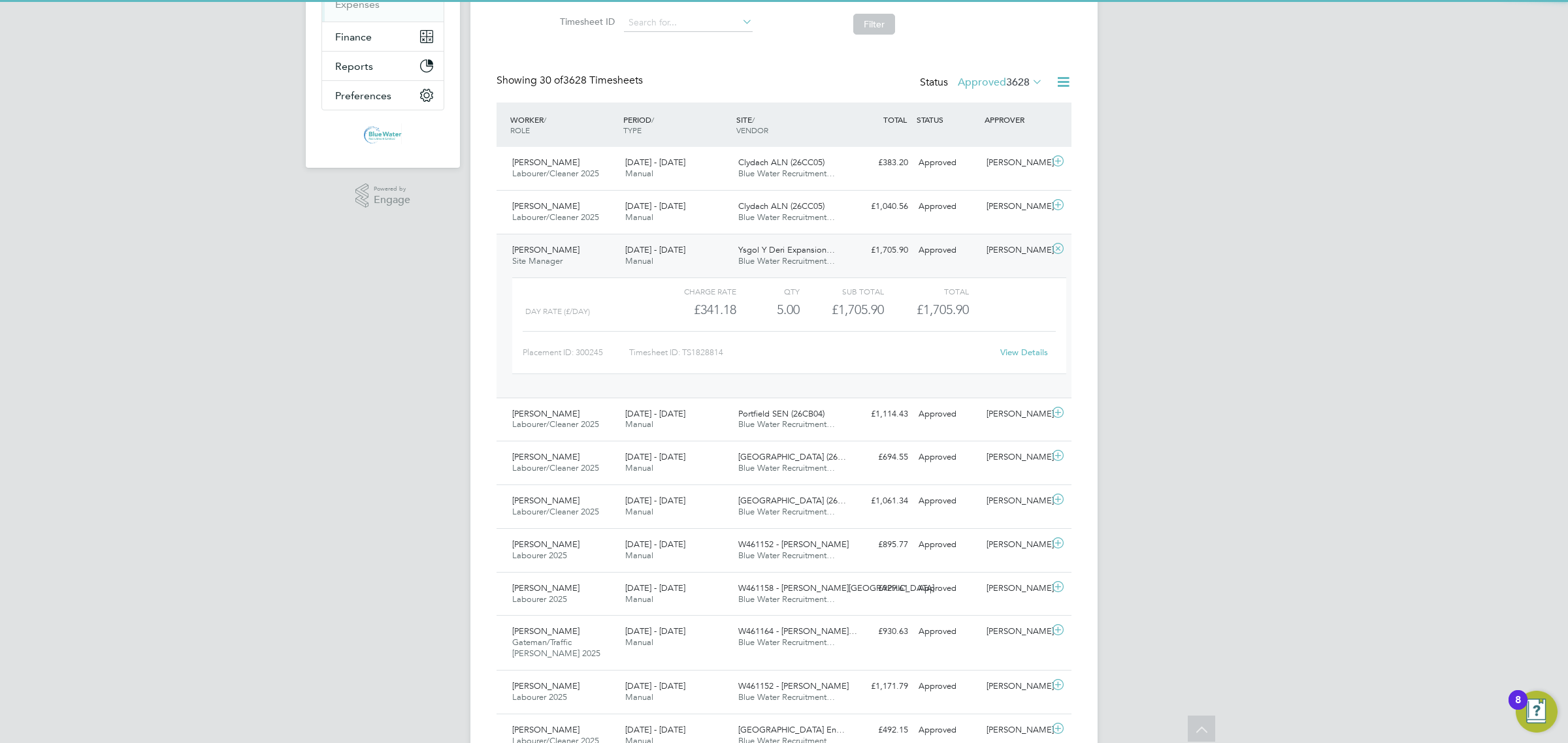
click at [1041, 347] on link "View Details" at bounding box center [1024, 352] width 47 height 11
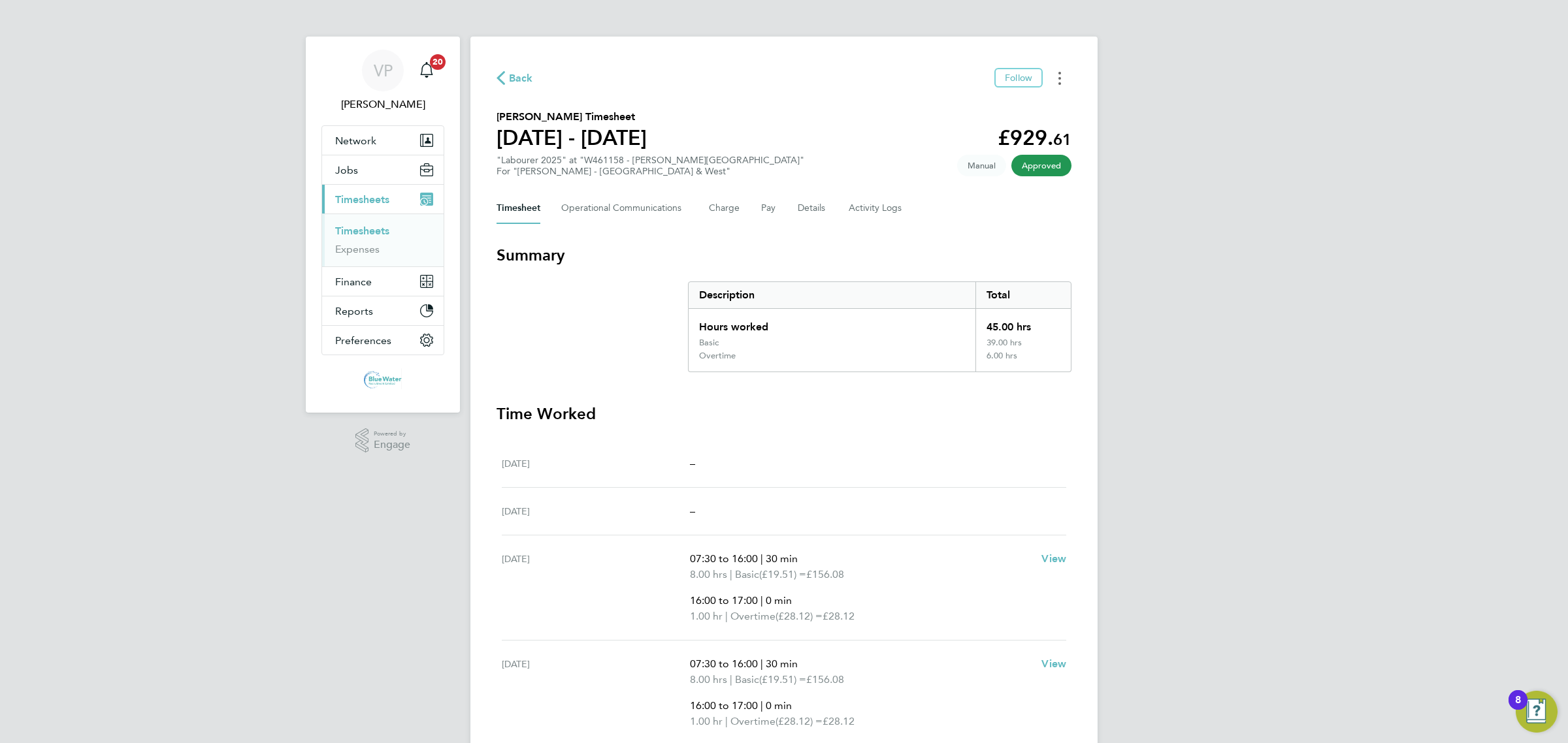
drag, startPoint x: 1070, startPoint y: 71, endPoint x: 1067, endPoint y: 76, distance: 5.8
click at [1067, 76] on button "Timesheets Menu" at bounding box center [1059, 78] width 23 height 20
click at [1031, 112] on link "Download timesheet" at bounding box center [993, 107] width 157 height 26
click at [1065, 78] on button "Timesheets Menu" at bounding box center [1059, 78] width 23 height 20
click at [986, 109] on link "Download timesheet" at bounding box center [993, 107] width 157 height 26
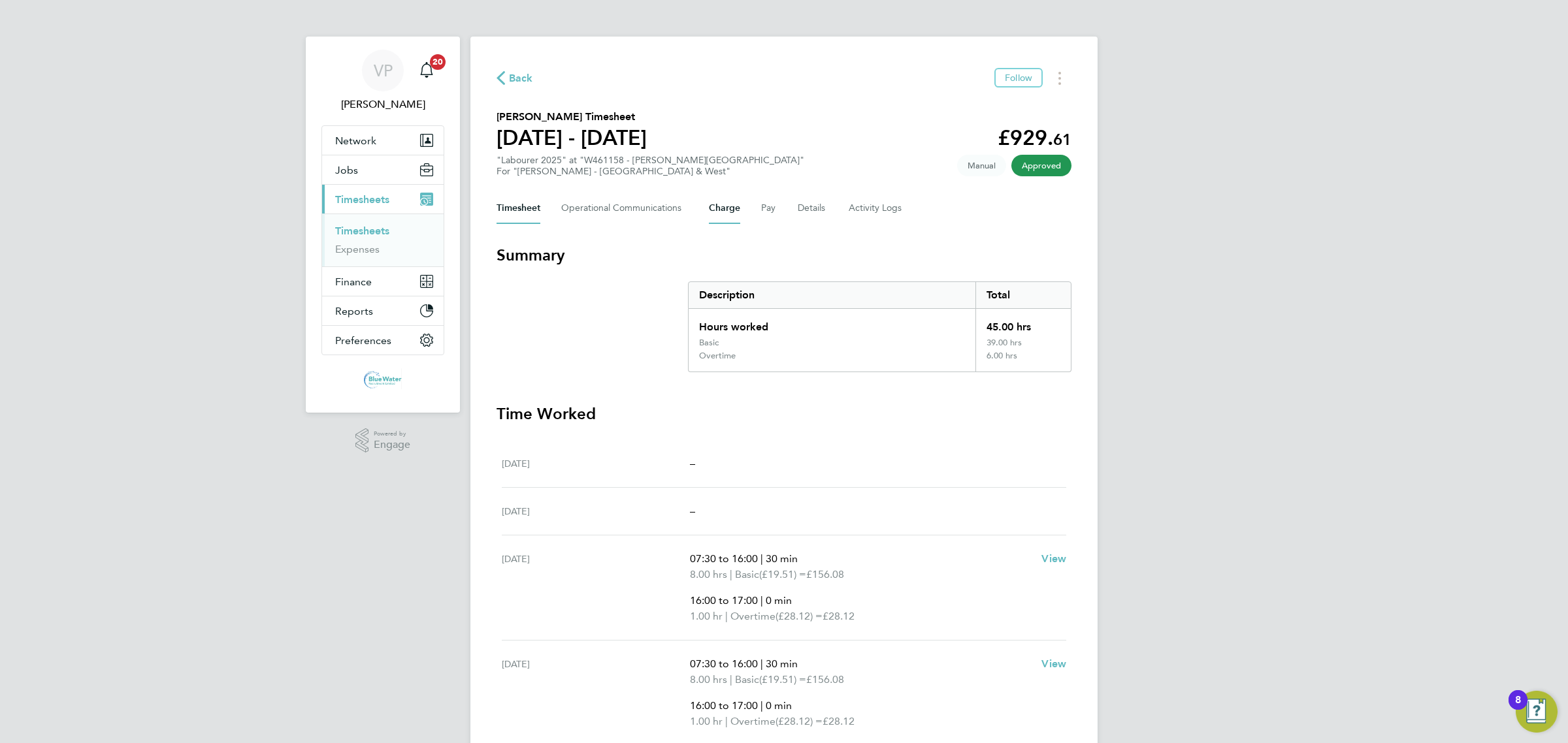
click at [737, 210] on button "Charge" at bounding box center [725, 208] width 31 height 31
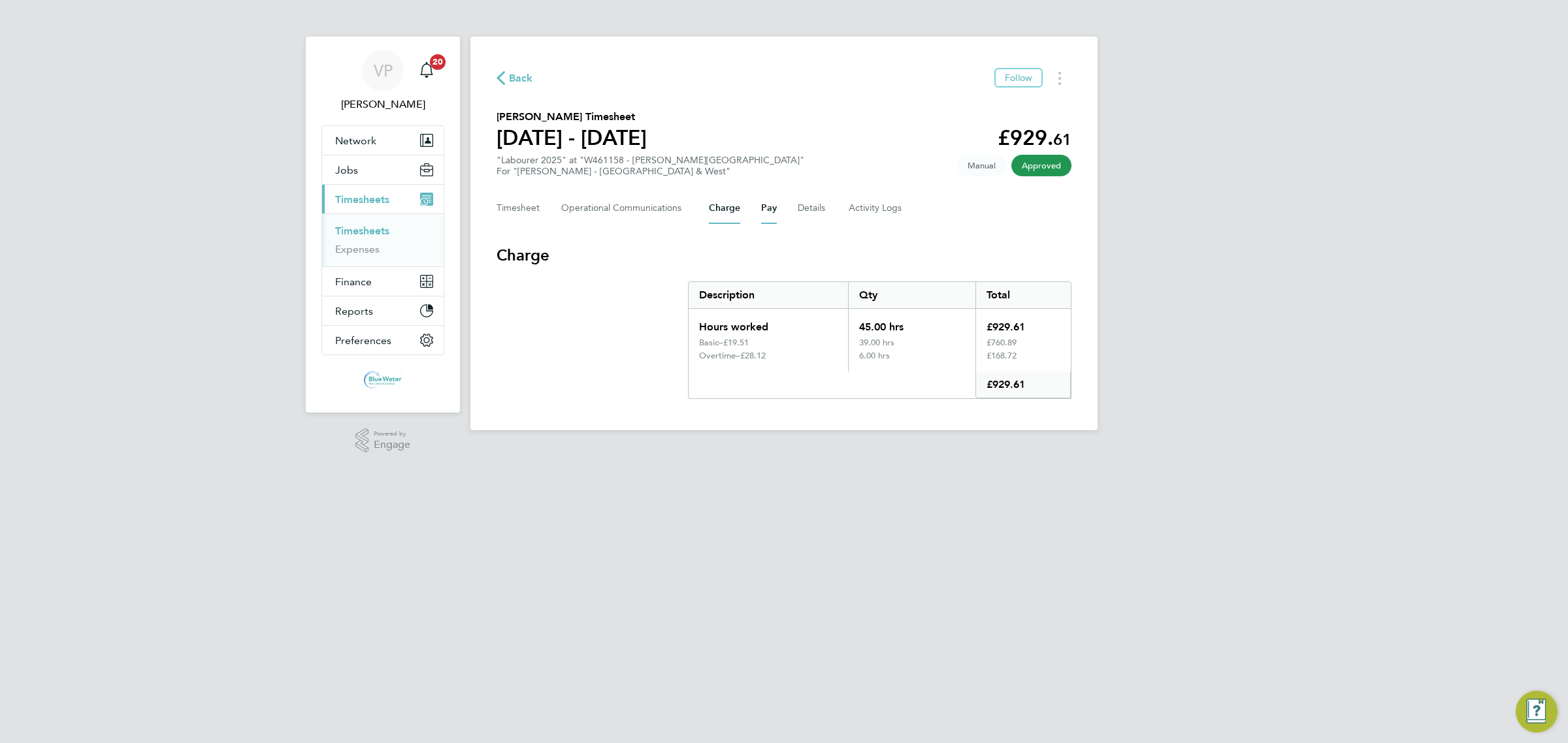
click at [763, 211] on button "Pay" at bounding box center [769, 208] width 16 height 31
drag, startPoint x: 719, startPoint y: 211, endPoint x: 704, endPoint y: 214, distance: 15.3
click at [720, 211] on button "Charge" at bounding box center [725, 208] width 31 height 31
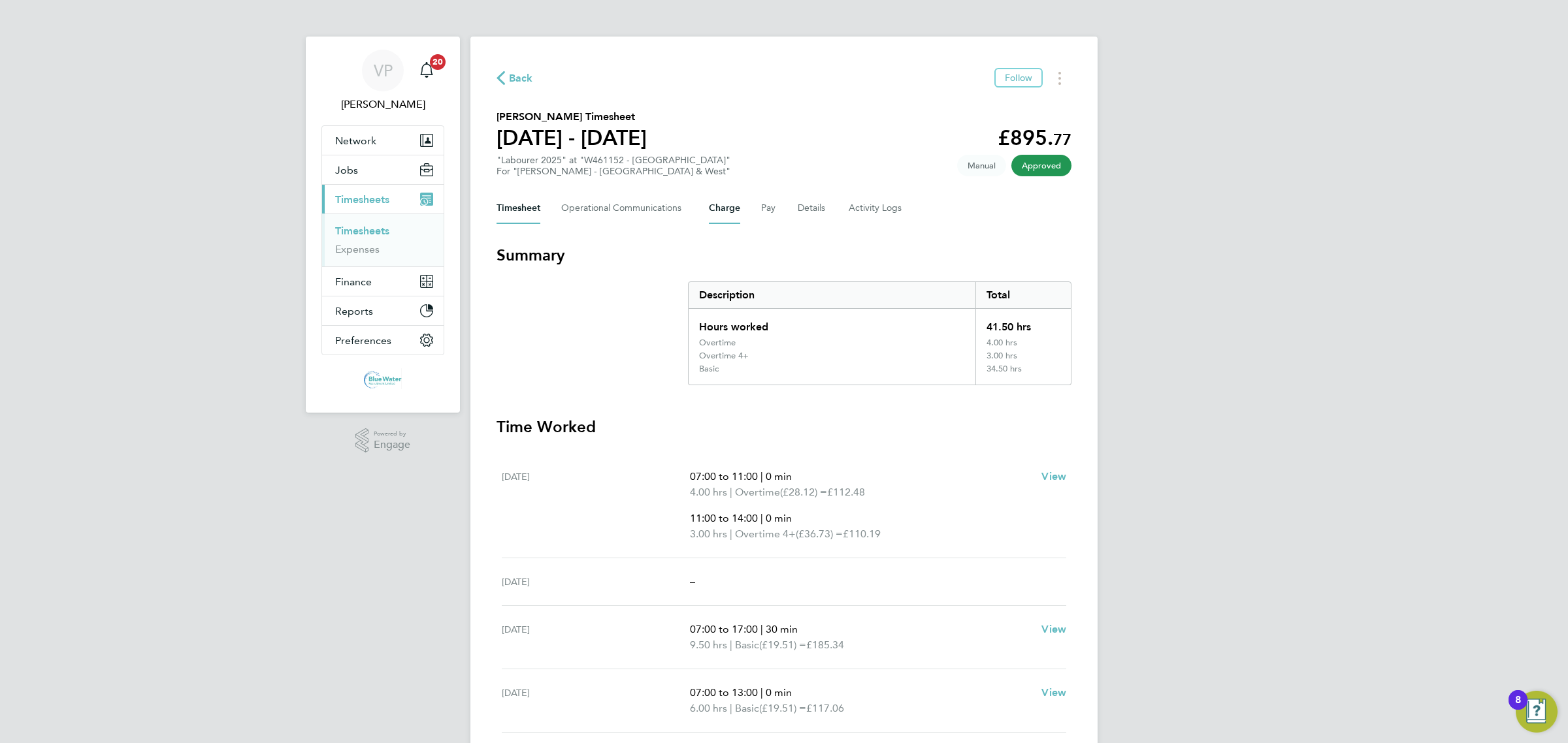
drag, startPoint x: 735, startPoint y: 203, endPoint x: 588, endPoint y: 234, distance: 150.2
click at [735, 204] on button "Charge" at bounding box center [725, 208] width 31 height 31
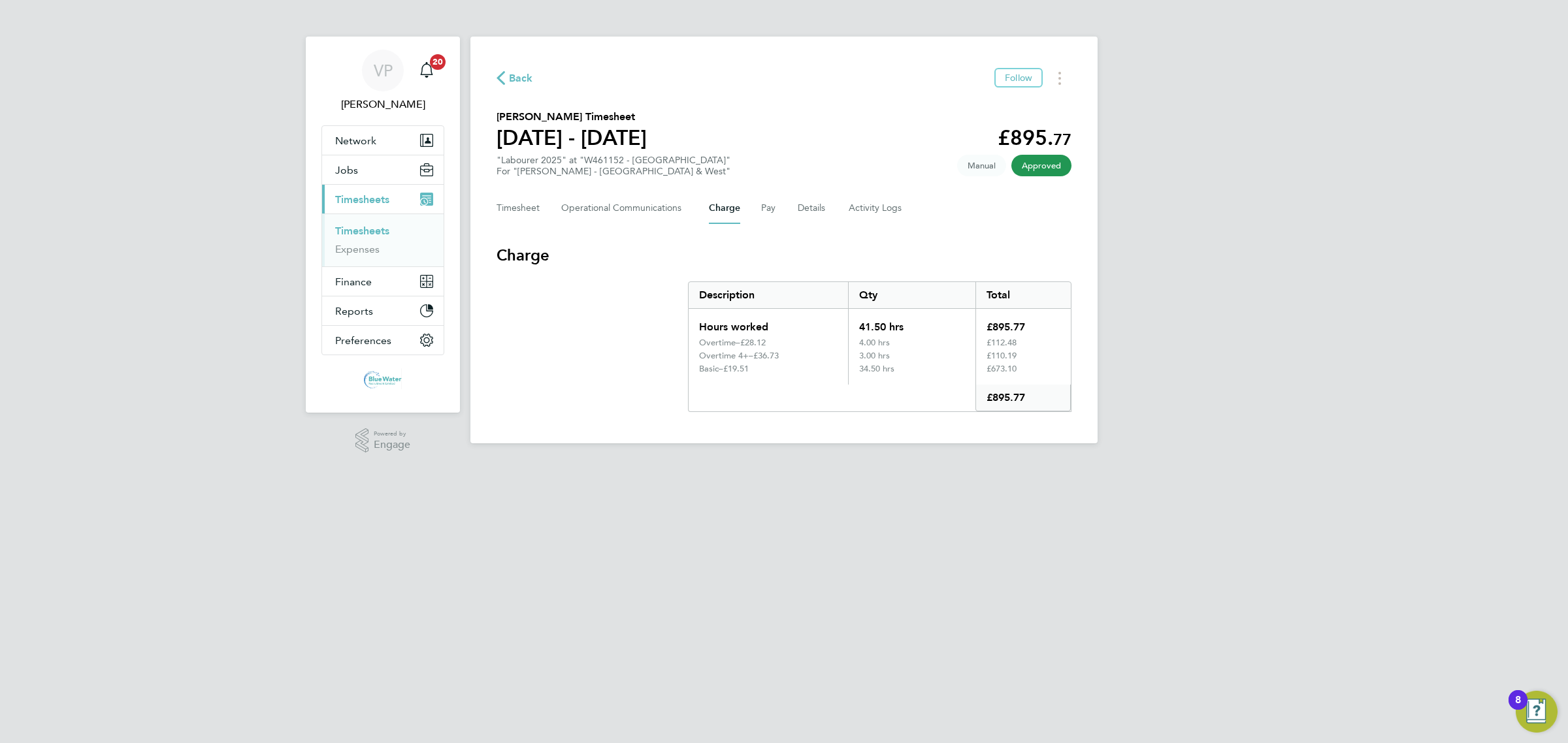
click at [755, 210] on div "Timesheet Operational Communications Charge Pay Details Activity Logs" at bounding box center [784, 208] width 575 height 31
click at [761, 210] on button "Pay" at bounding box center [769, 208] width 16 height 31
click at [1065, 82] on button "Timesheets Menu" at bounding box center [1059, 78] width 23 height 20
click at [1003, 102] on link "Download timesheet" at bounding box center [993, 107] width 157 height 26
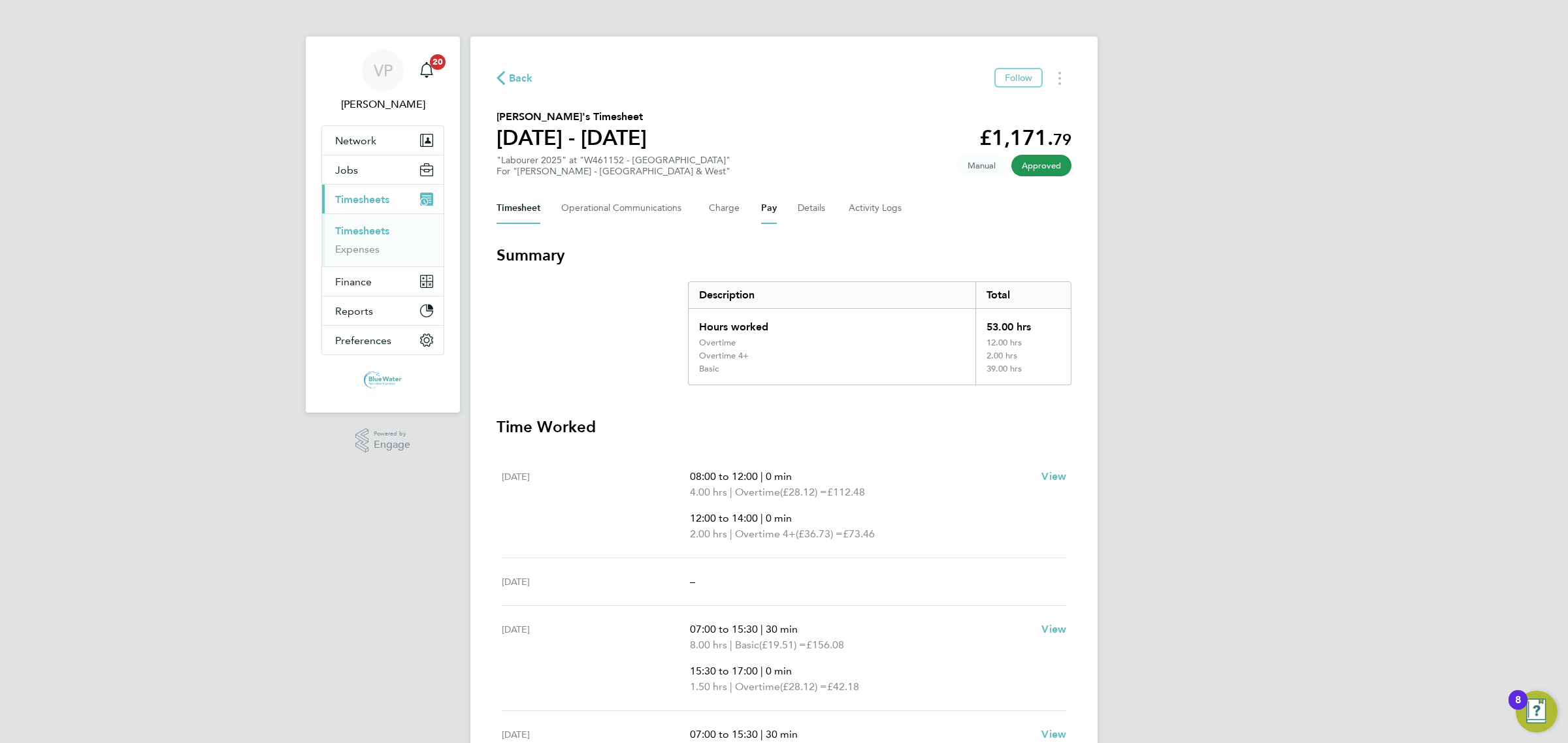
click at [769, 213] on button "Pay" at bounding box center [769, 208] width 16 height 31
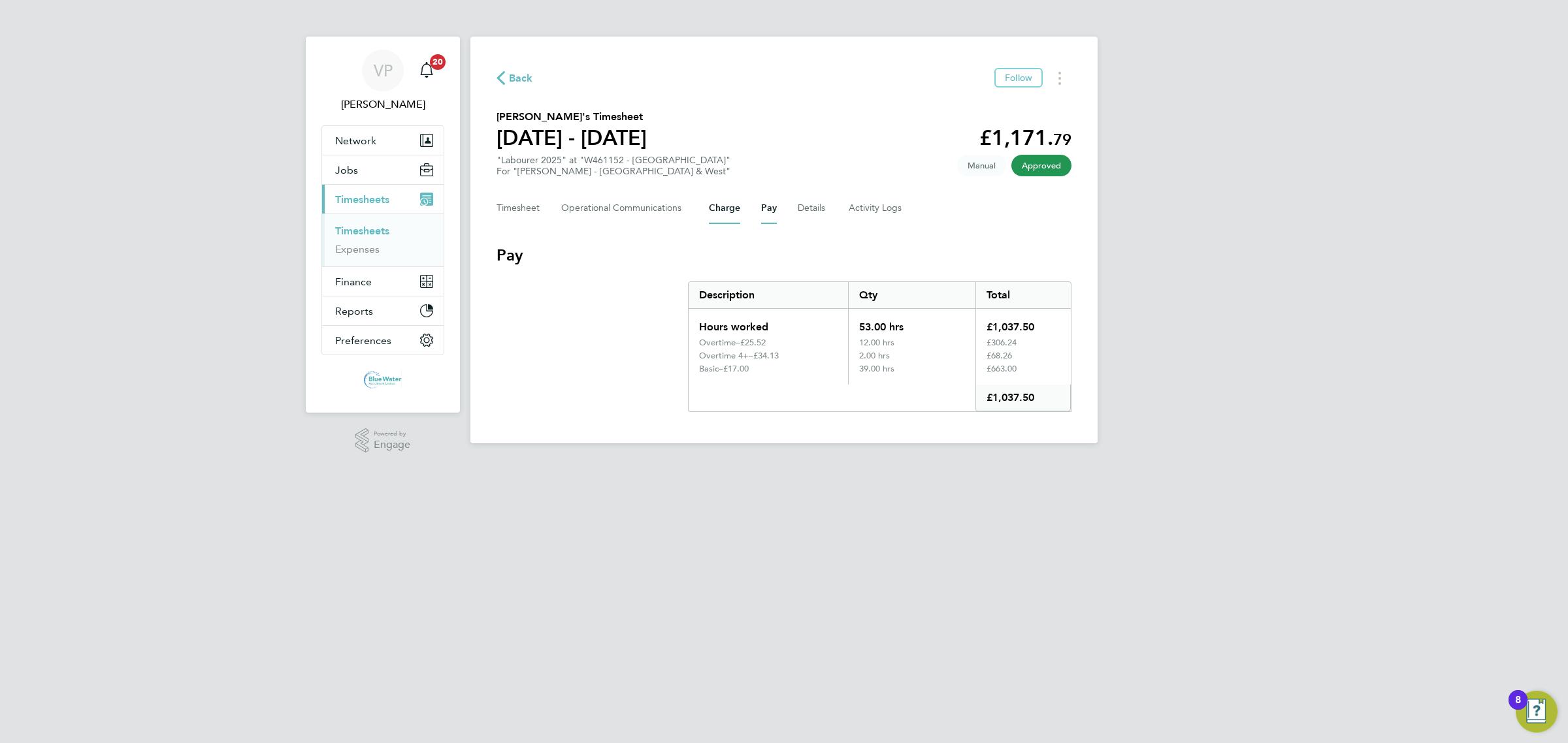
click at [735, 210] on button "Charge" at bounding box center [725, 208] width 31 height 31
drag, startPoint x: 526, startPoint y: 209, endPoint x: 491, endPoint y: 240, distance: 46.8
click at [526, 209] on button "Timesheet" at bounding box center [518, 208] width 43 height 31
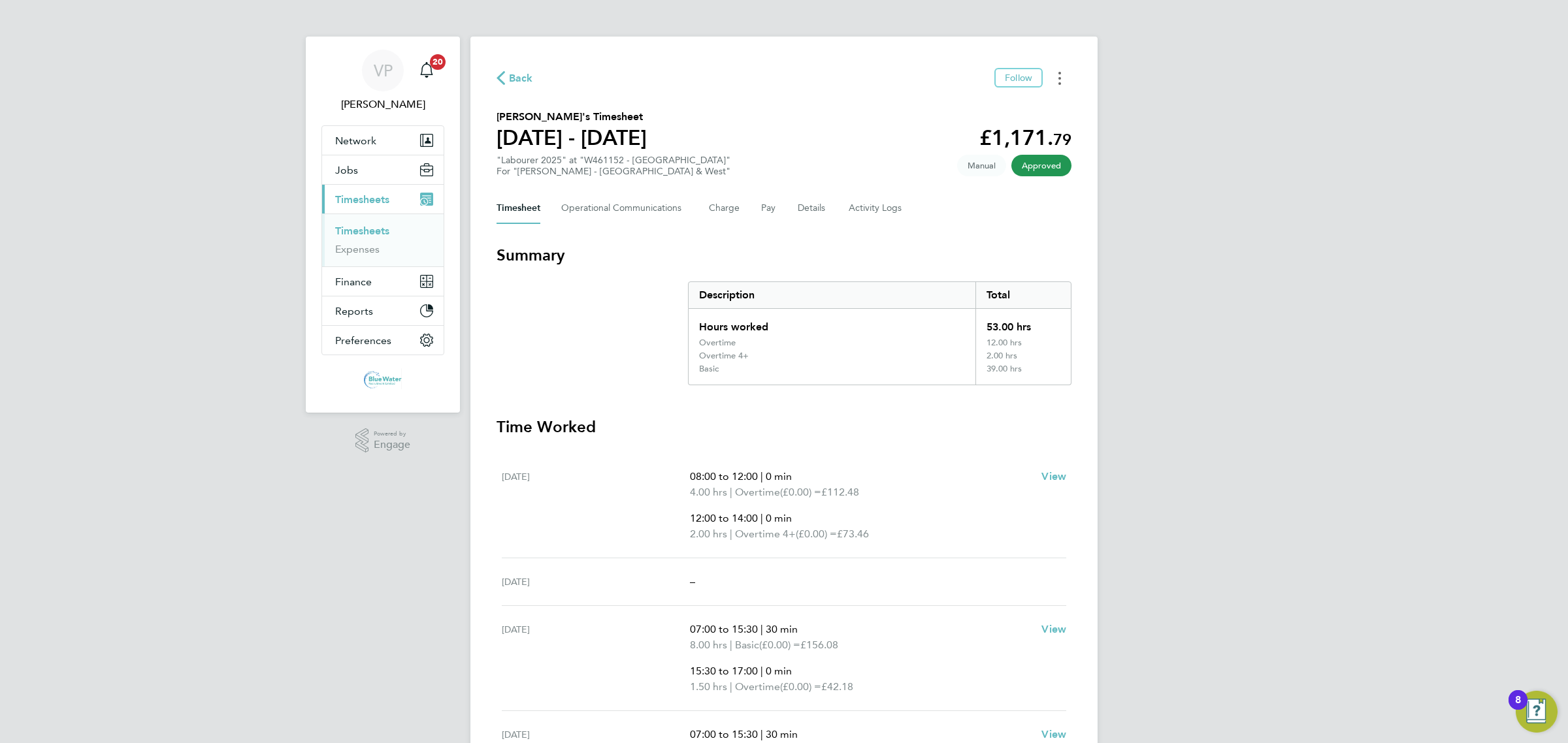
click at [1065, 80] on button "Timesheets Menu" at bounding box center [1059, 78] width 23 height 20
click at [973, 112] on link "Download timesheet" at bounding box center [993, 107] width 157 height 26
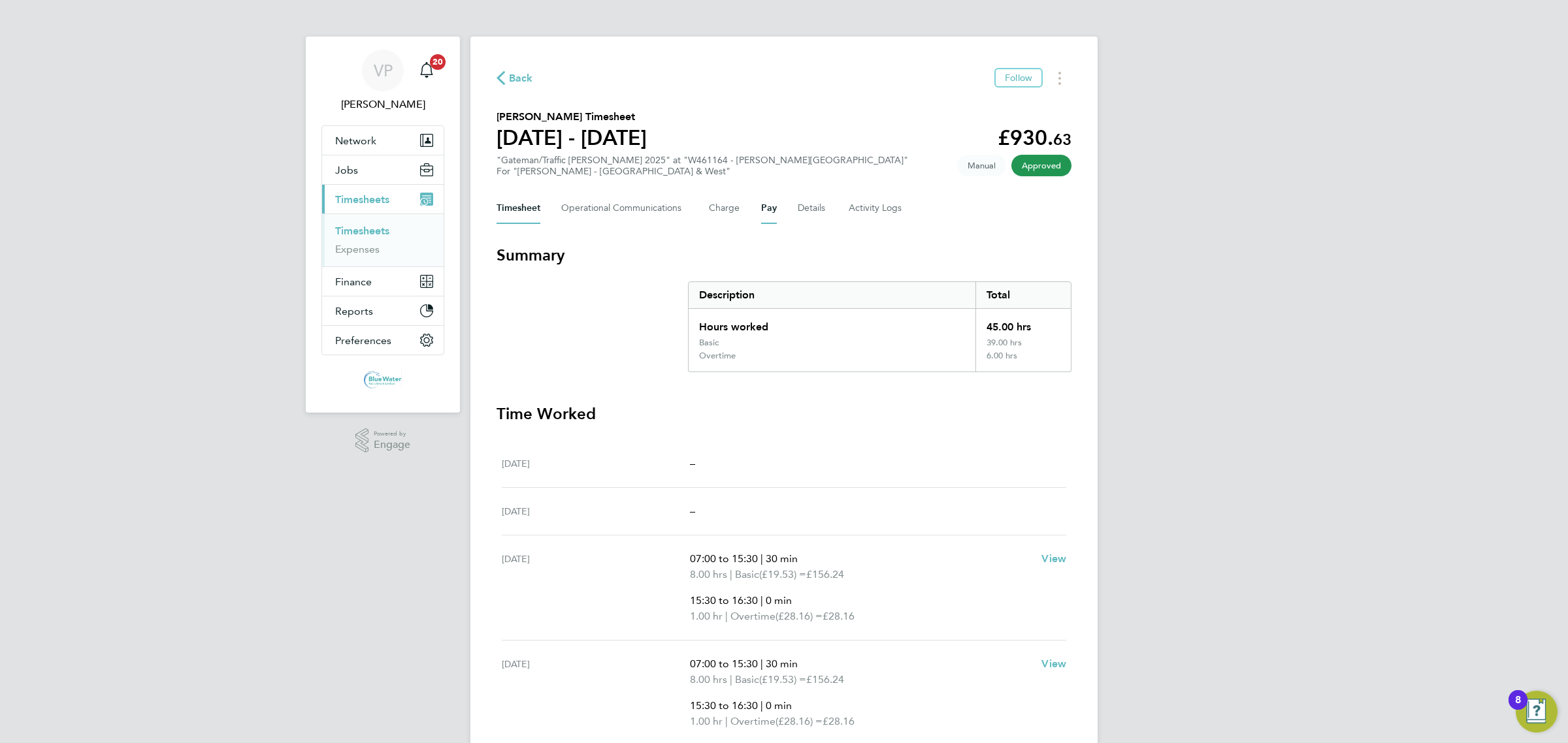
click at [766, 207] on button "Pay" at bounding box center [769, 208] width 16 height 31
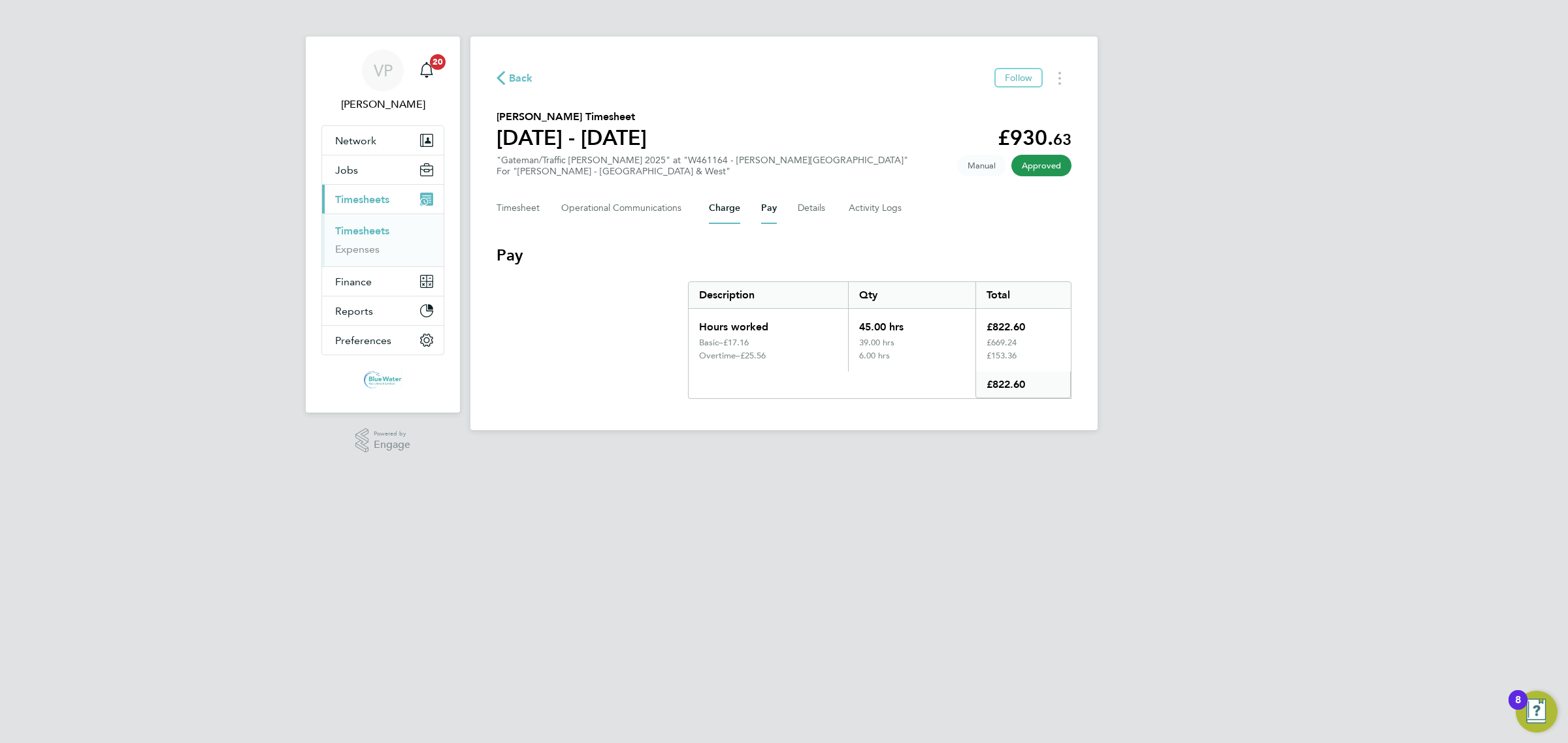
click at [735, 216] on button "Charge" at bounding box center [725, 208] width 31 height 31
click at [1065, 83] on button "Timesheets Menu" at bounding box center [1059, 78] width 23 height 20
click at [965, 121] on div "Download timesheet" at bounding box center [993, 106] width 157 height 36
click at [971, 116] on link "Download timesheet" at bounding box center [993, 107] width 157 height 26
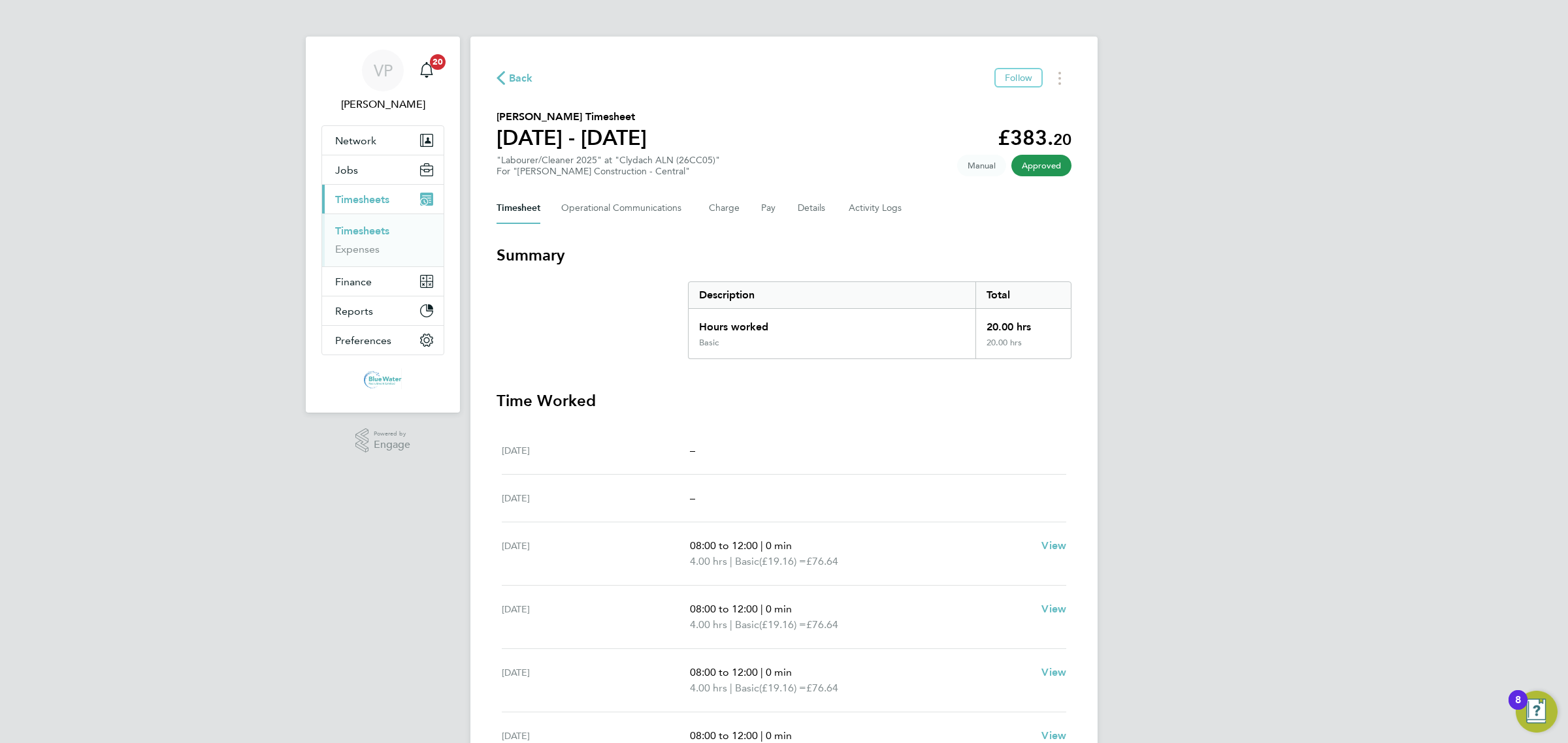
click at [1066, 66] on div "Back Follow [PERSON_NAME] Timesheet [DATE] - [DATE] £383. 20 "Labourer/Cleaner …" at bounding box center [784, 484] width 628 height 897
click at [1059, 72] on circle "Timesheets Menu" at bounding box center [1059, 73] width 2 height 2
click at [939, 98] on link "Download timesheet" at bounding box center [993, 107] width 157 height 26
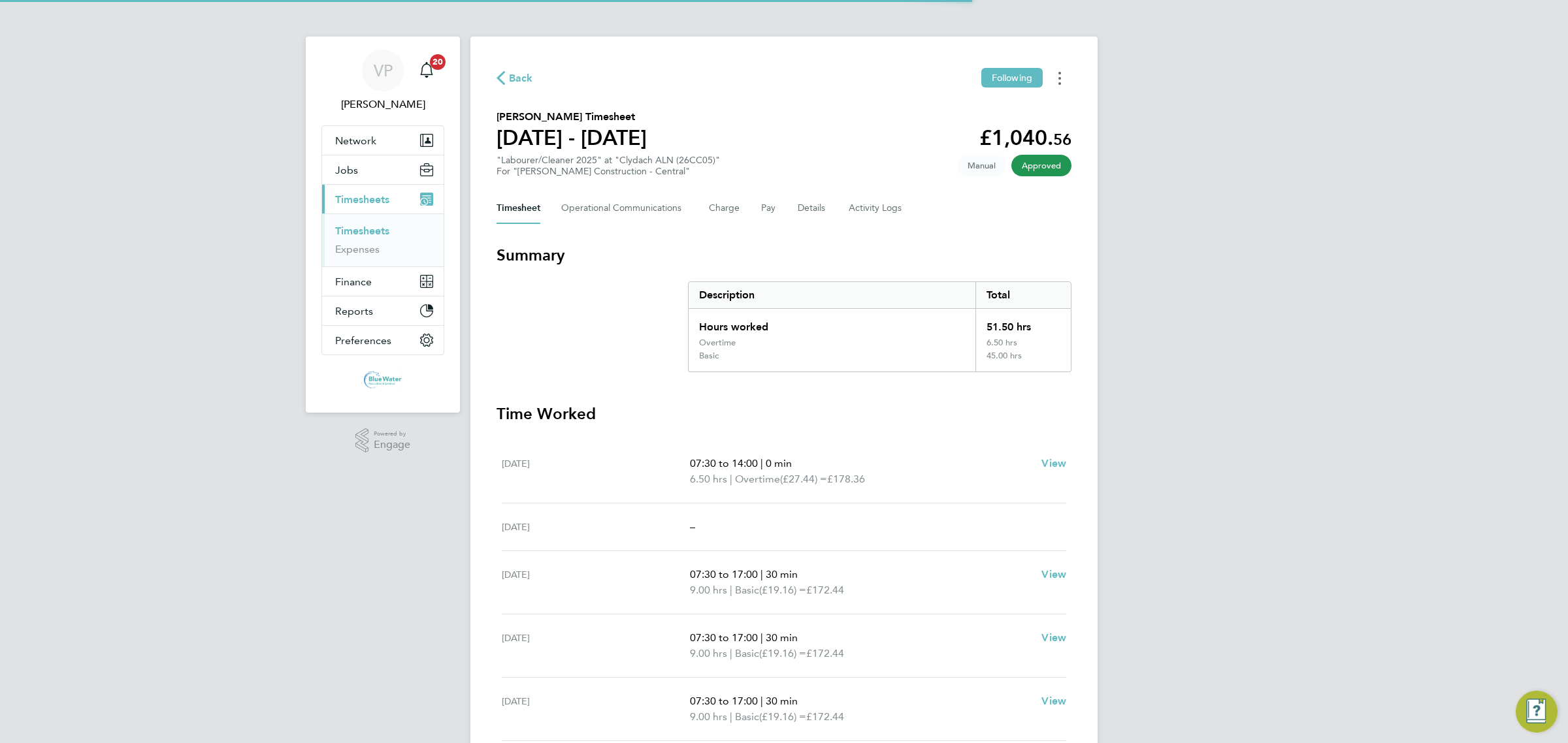
click at [1062, 83] on button "Timesheets Menu" at bounding box center [1059, 78] width 23 height 20
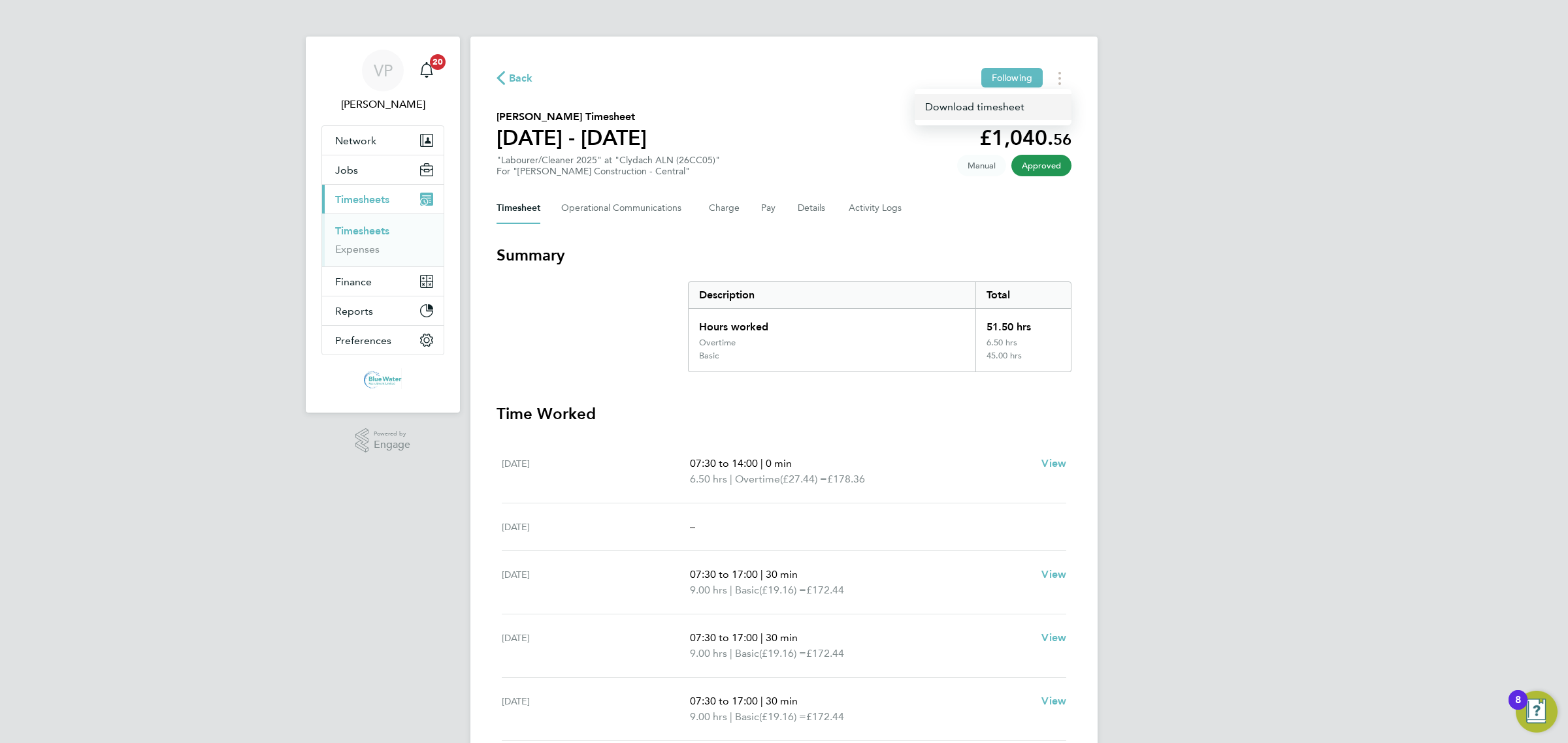
click at [1034, 108] on link "Download timesheet" at bounding box center [993, 107] width 157 height 26
drag, startPoint x: 760, startPoint y: 207, endPoint x: 759, endPoint y: 214, distance: 7.1
click at [761, 207] on button "Pay" at bounding box center [769, 208] width 16 height 31
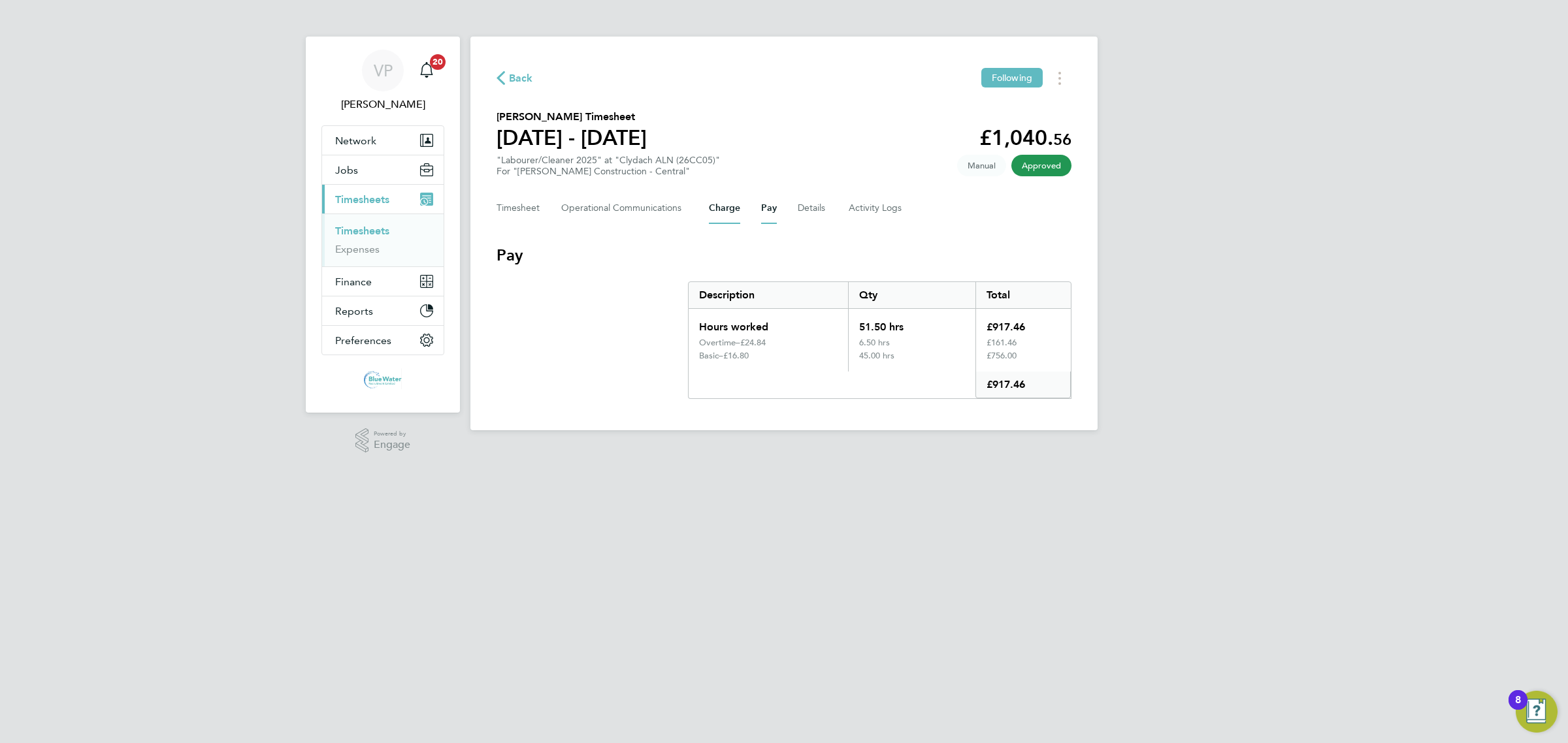
click at [732, 210] on button "Charge" at bounding box center [725, 208] width 31 height 31
click at [1062, 74] on button "Timesheets Menu" at bounding box center [1059, 78] width 23 height 20
click at [1014, 112] on link "Download timesheet" at bounding box center [993, 107] width 157 height 26
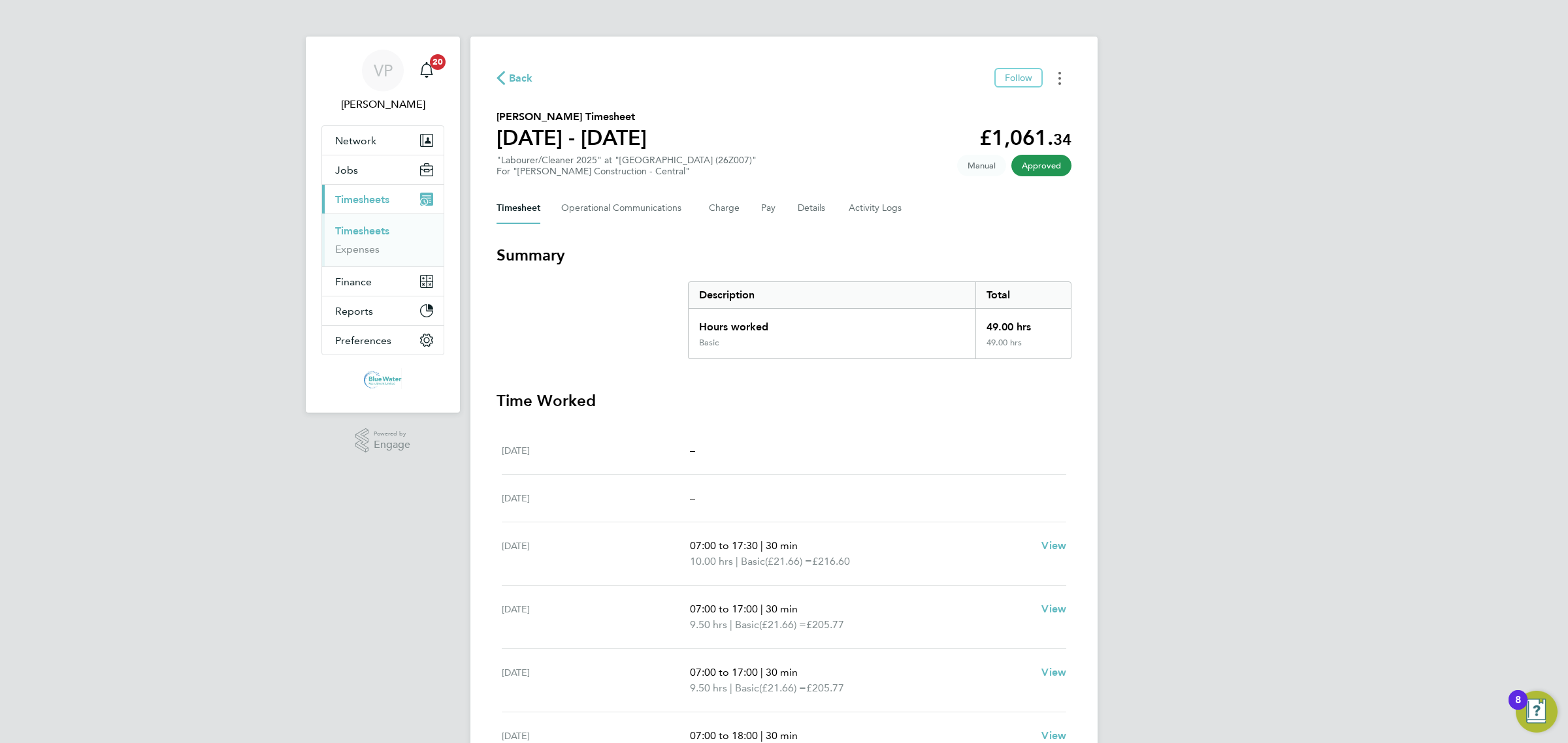
click at [1057, 79] on button "Timesheets Menu" at bounding box center [1059, 78] width 23 height 20
click at [997, 114] on link "Download timesheet" at bounding box center [993, 107] width 157 height 26
click at [1065, 72] on button "Timesheets Menu" at bounding box center [1059, 78] width 23 height 20
click at [1034, 92] on div "Download timesheet" at bounding box center [993, 106] width 157 height 36
click at [1027, 98] on link "Download timesheet" at bounding box center [993, 107] width 157 height 26
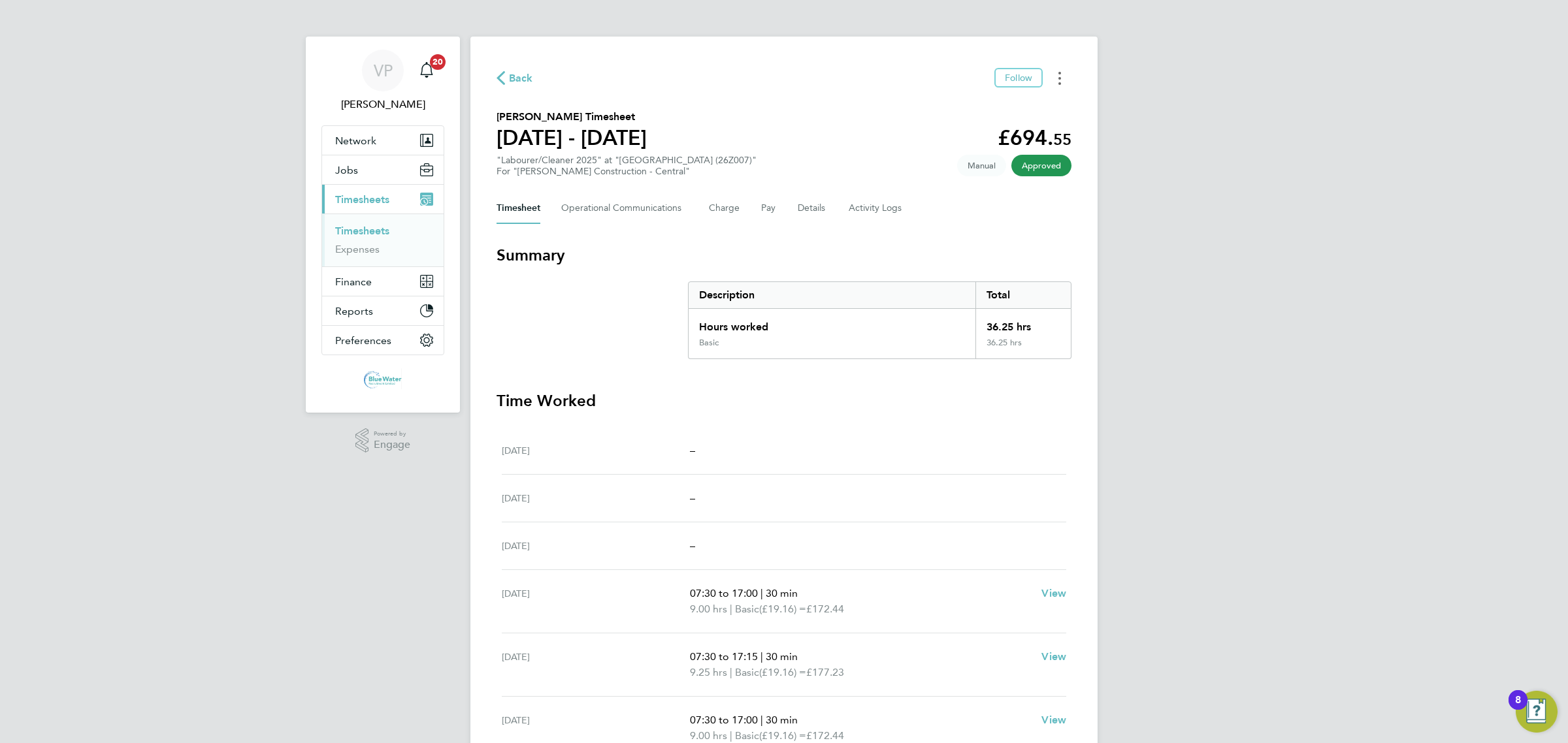
click at [1062, 68] on button "Timesheets Menu" at bounding box center [1059, 78] width 23 height 20
click at [1017, 96] on link "Download timesheet" at bounding box center [993, 107] width 157 height 26
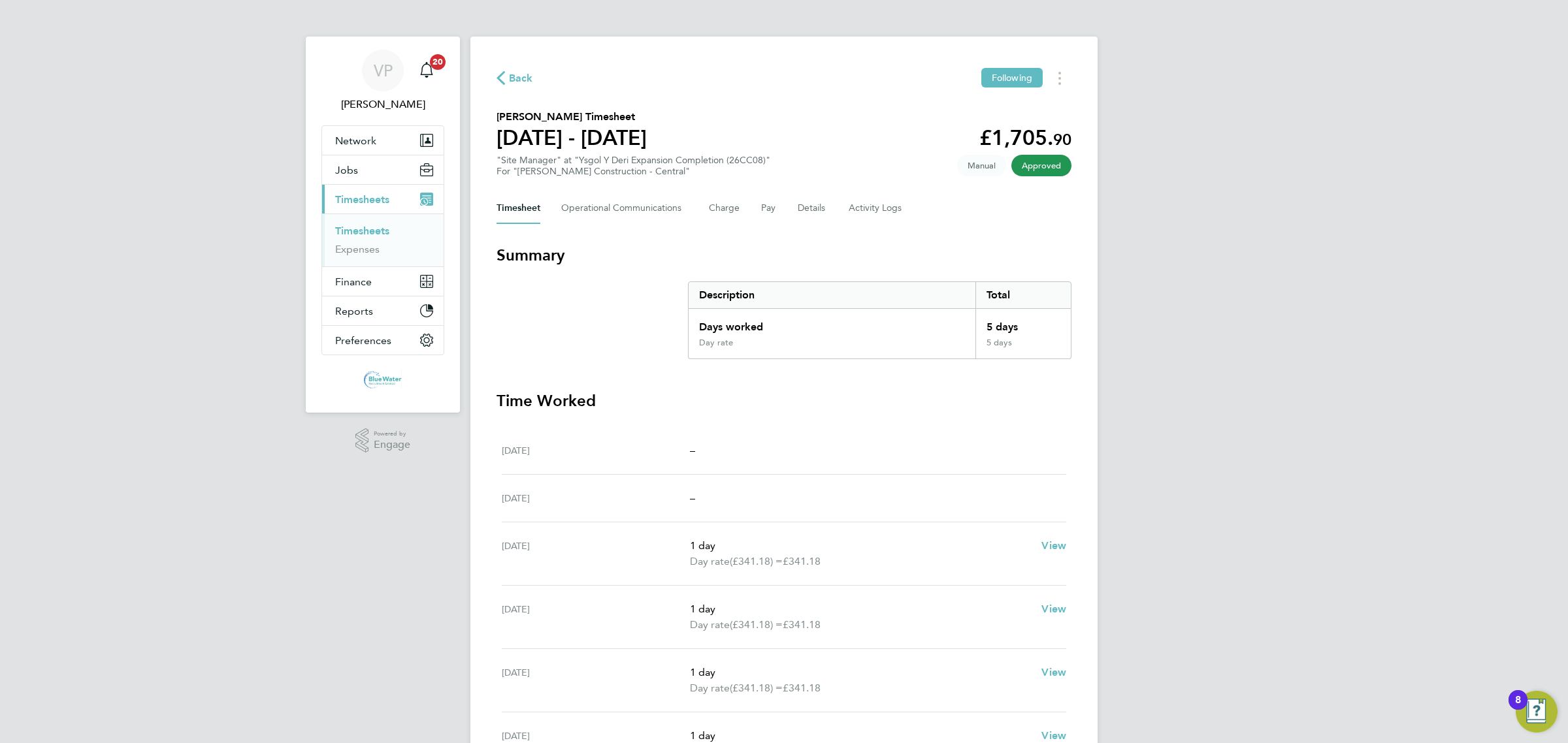
click at [1076, 84] on div "Back Following [PERSON_NAME] Timesheet [DATE] - [DATE] £1,705. 90 "Site Manager…" at bounding box center [784, 484] width 628 height 897
click at [1065, 79] on button "Timesheets Menu" at bounding box center [1059, 78] width 23 height 20
click at [961, 109] on link "Download timesheet" at bounding box center [993, 107] width 157 height 26
